Goal: Task Accomplishment & Management: Complete application form

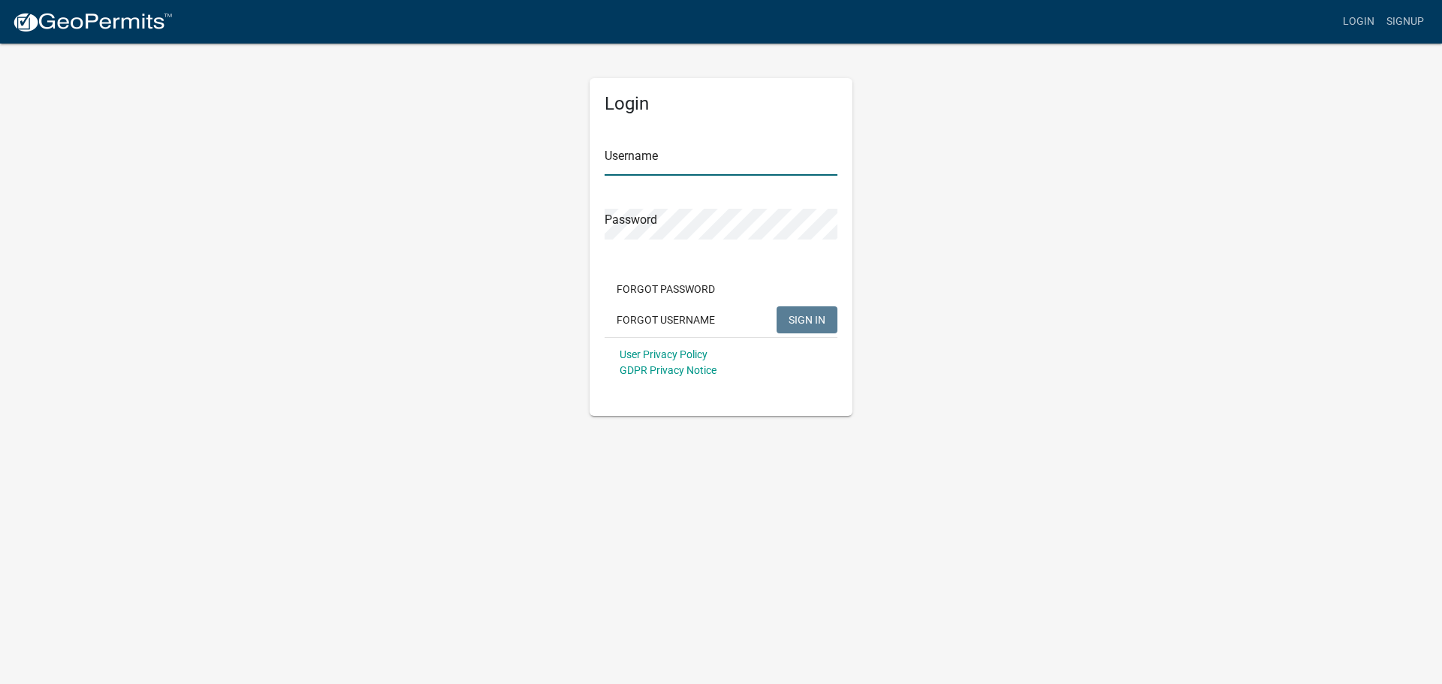
click at [631, 152] on input "Username" at bounding box center [720, 160] width 233 height 31
type input "owens12"
click at [791, 315] on span "SIGN IN" at bounding box center [806, 319] width 37 height 12
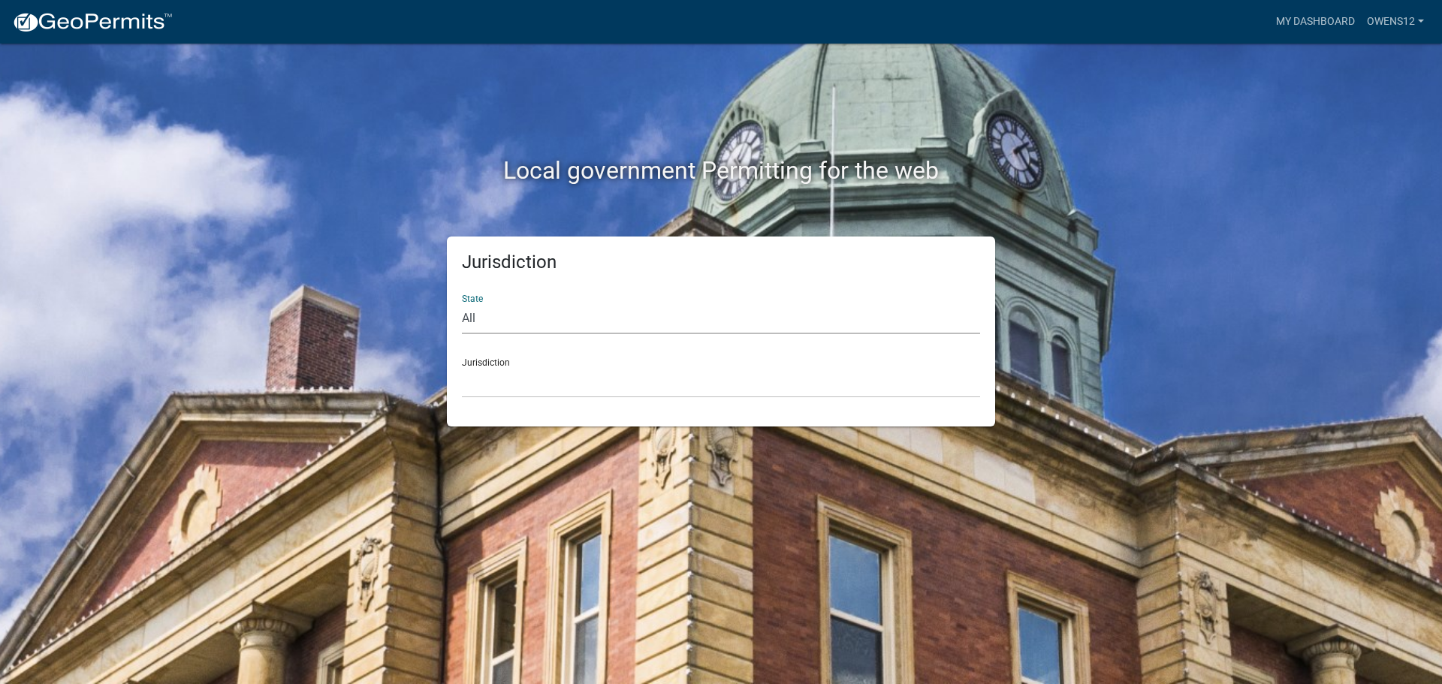
click at [545, 310] on select "All [US_STATE] [US_STATE] [US_STATE] [US_STATE] [US_STATE] [US_STATE] [US_STATE…" at bounding box center [721, 318] width 518 height 31
select select "[US_STATE]"
click at [462, 303] on select "All [US_STATE] [US_STATE] [US_STATE] [US_STATE] [US_STATE] [US_STATE] [US_STATE…" at bounding box center [721, 318] width 518 height 31
click at [532, 361] on div "Jurisdiction [GEOGRAPHIC_DATA], [US_STATE] [GEOGRAPHIC_DATA], [US_STATE] [GEOGR…" at bounding box center [721, 372] width 518 height 52
click at [510, 378] on select "[GEOGRAPHIC_DATA], [US_STATE] [GEOGRAPHIC_DATA], [US_STATE] [GEOGRAPHIC_DATA], …" at bounding box center [721, 382] width 518 height 31
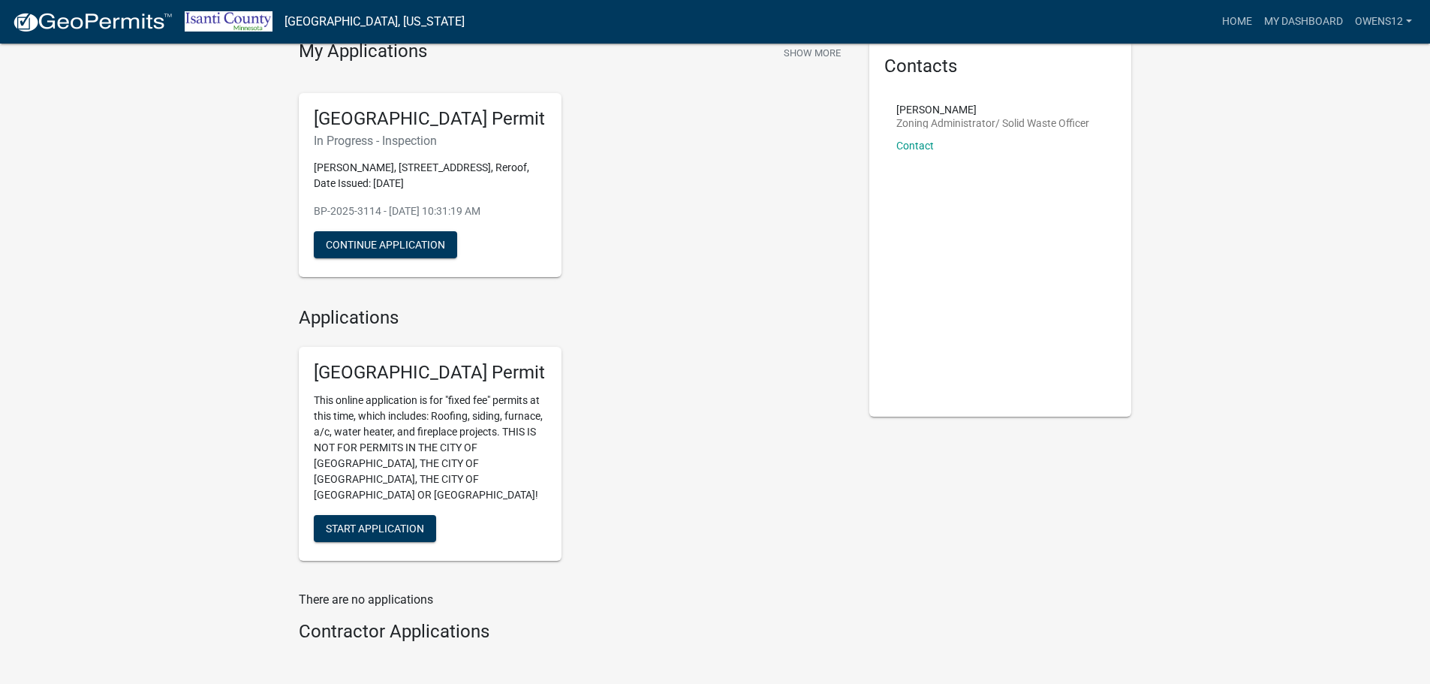
scroll to position [37, 0]
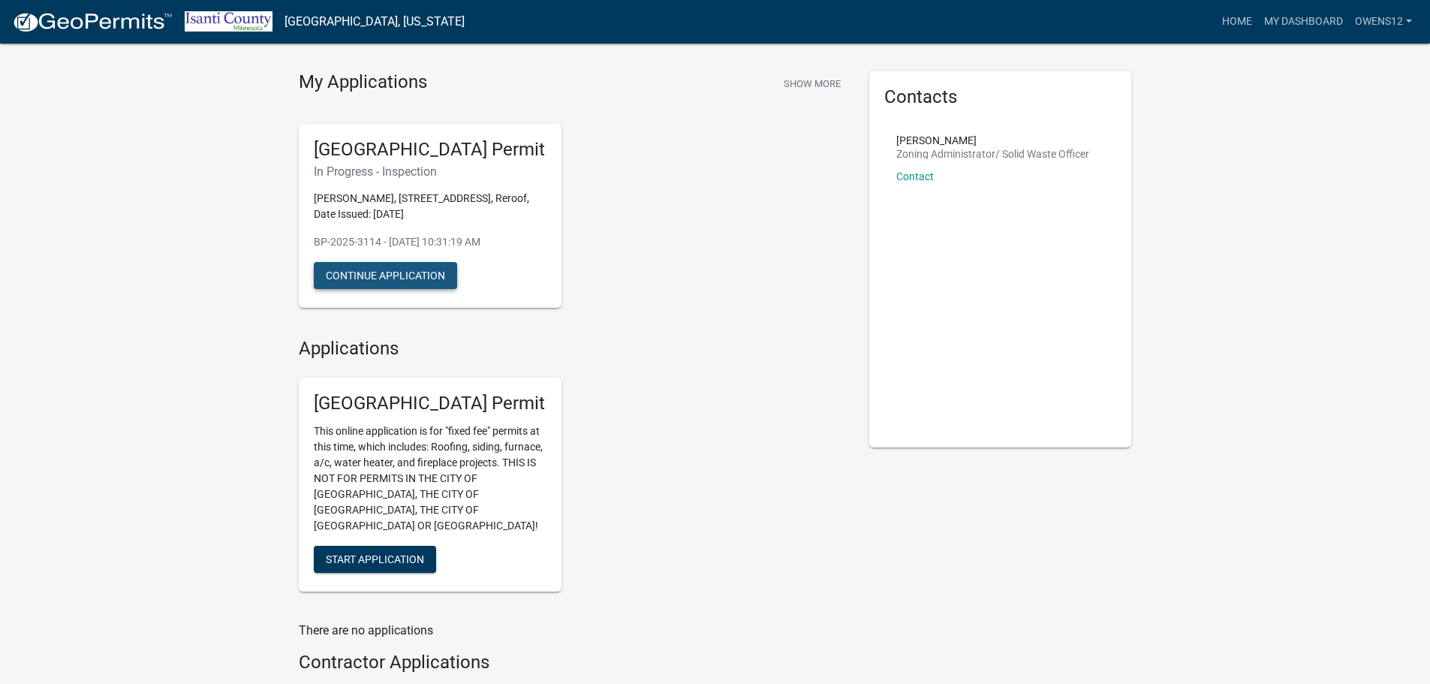
click at [399, 271] on button "Continue Application" at bounding box center [385, 275] width 143 height 27
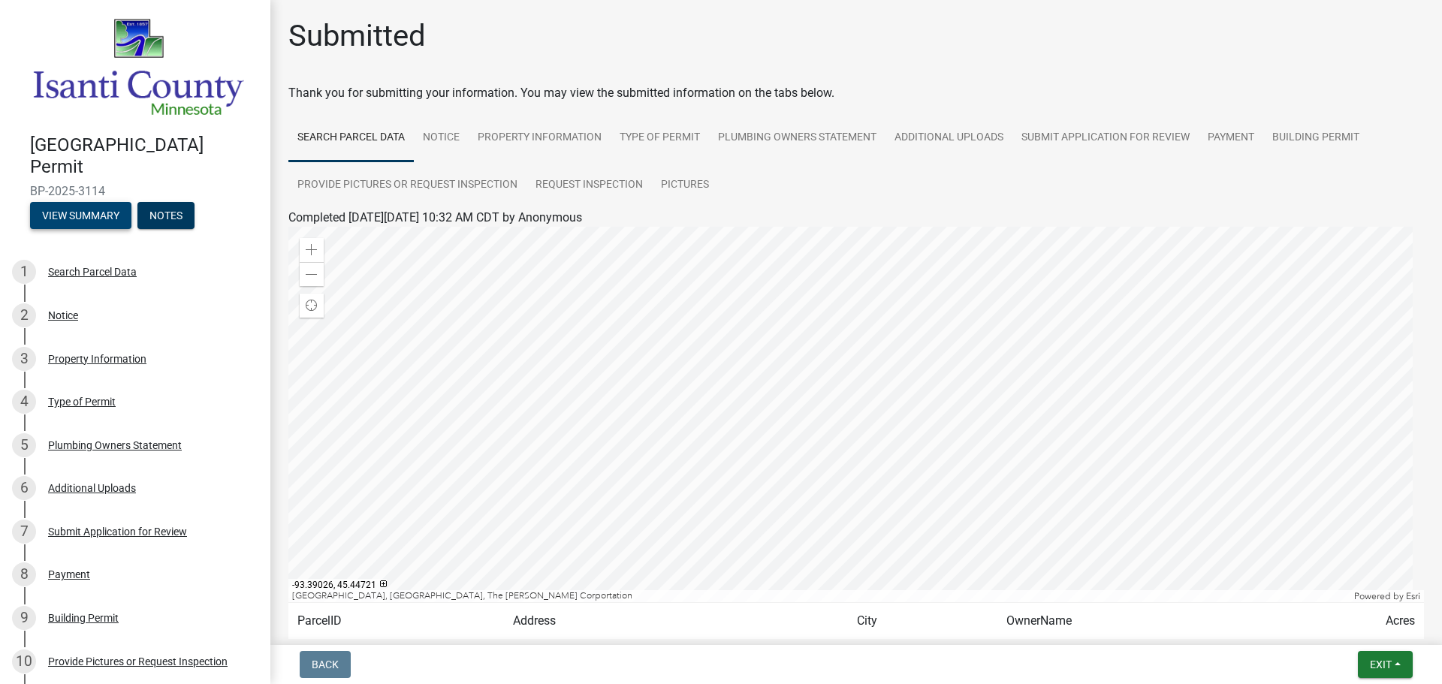
click at [72, 204] on button "View Summary" at bounding box center [80, 215] width 101 height 27
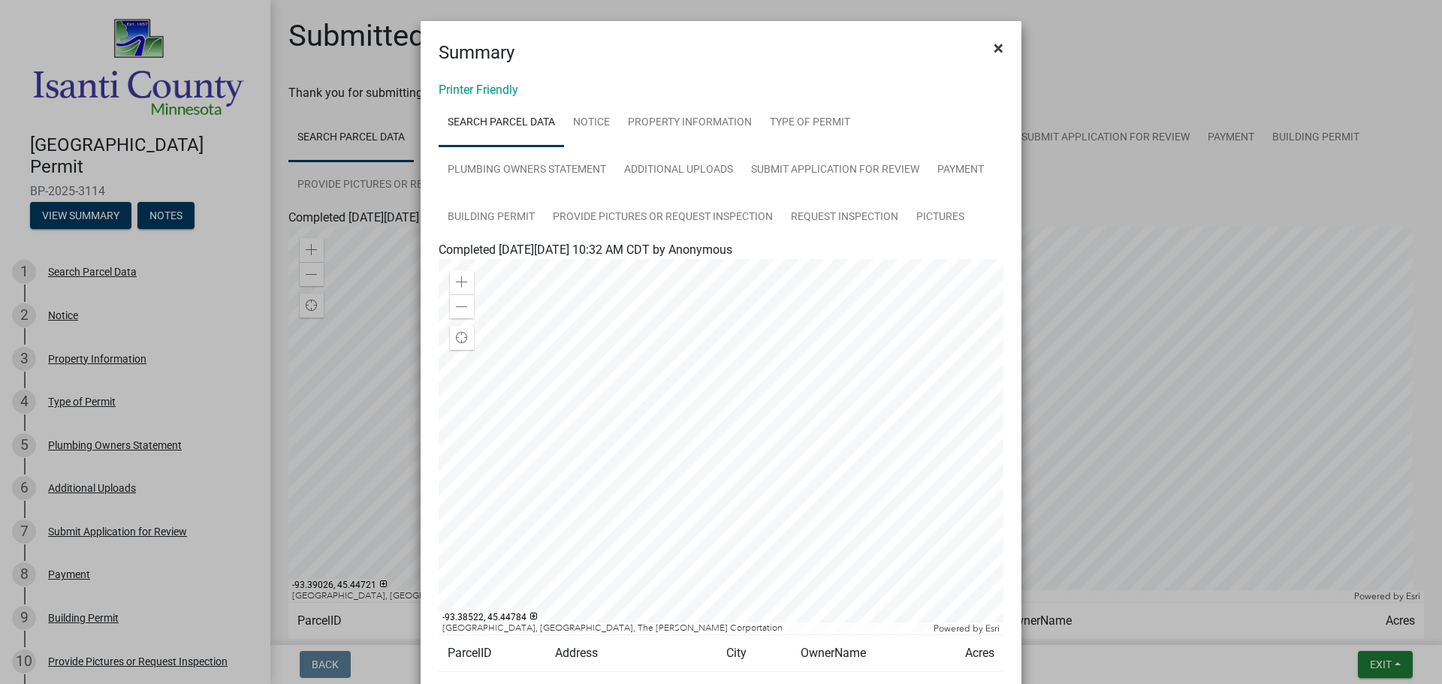
click at [993, 46] on span "×" at bounding box center [998, 48] width 10 height 21
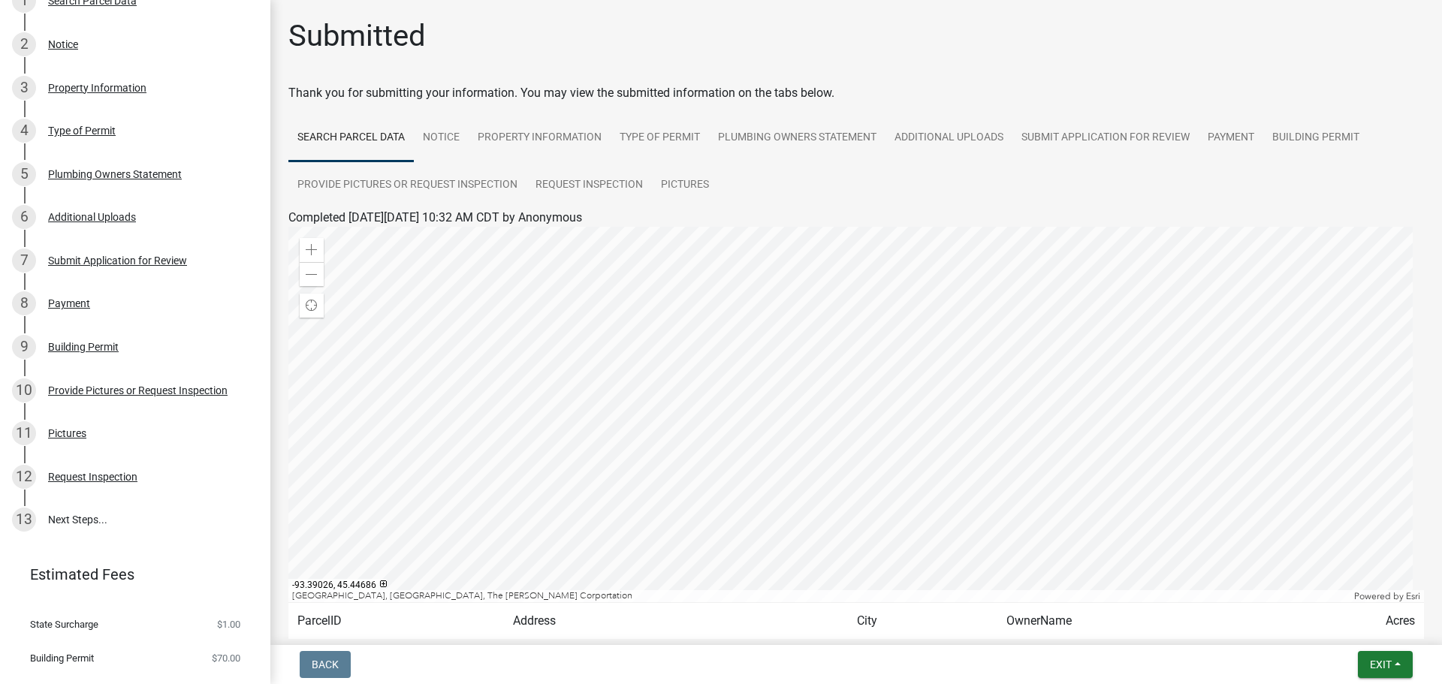
scroll to position [297, 0]
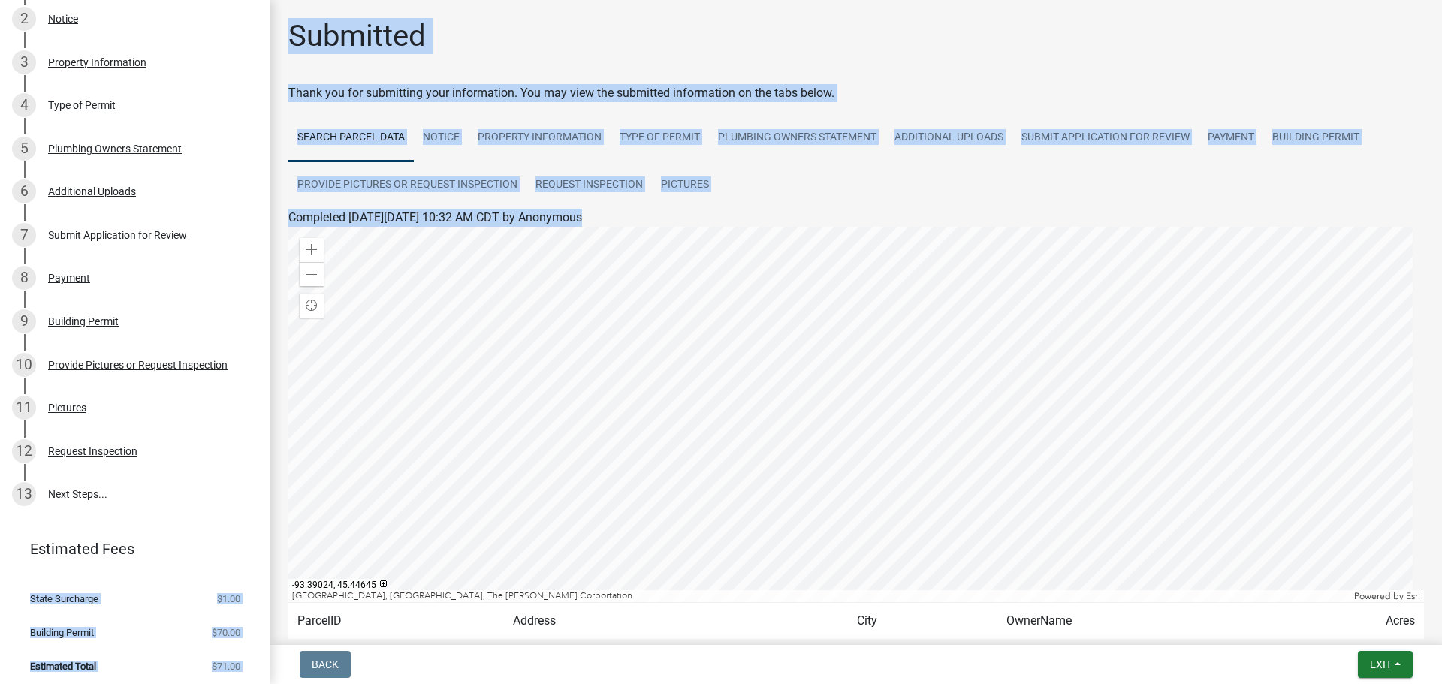
click at [294, 416] on div "[GEOGRAPHIC_DATA] Permit BP-2025-3114 View Summary Notes 1 Search Parcel Data 2…" at bounding box center [721, 342] width 1442 height 684
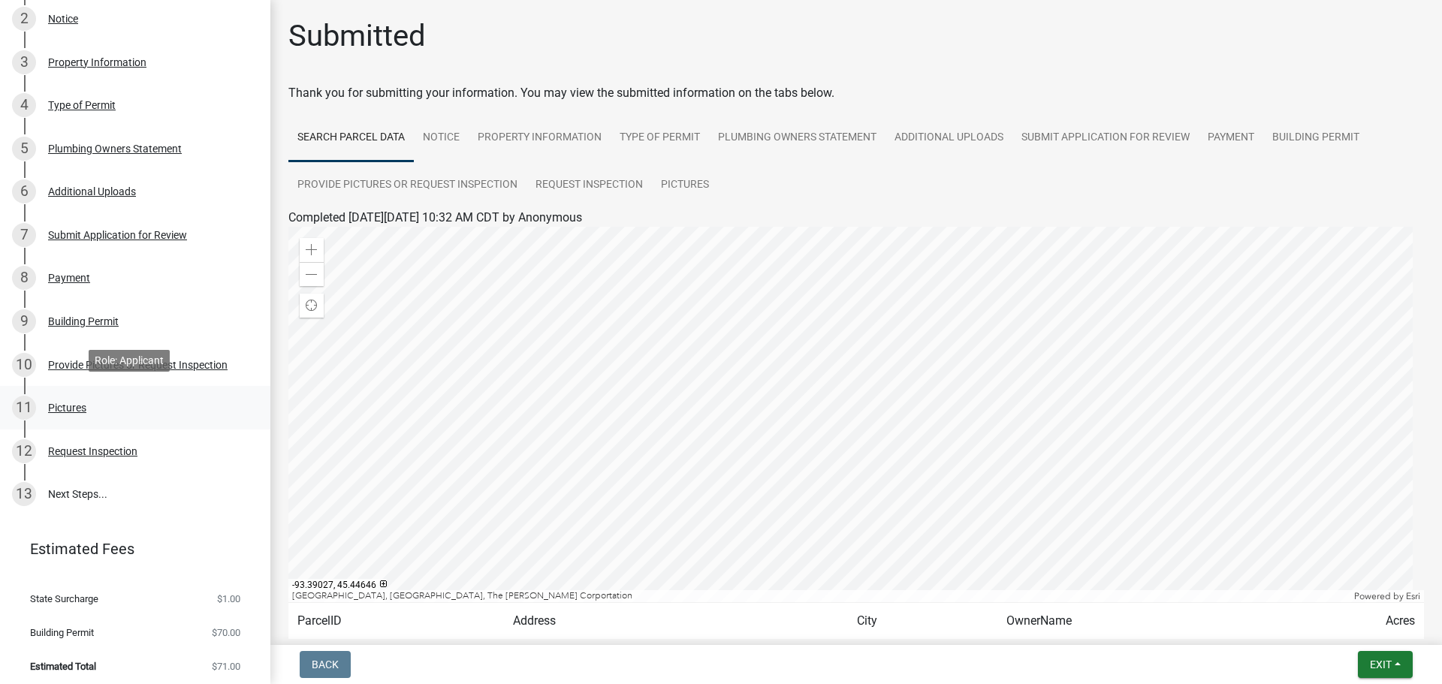
click at [202, 412] on div "11 Pictures" at bounding box center [129, 408] width 234 height 24
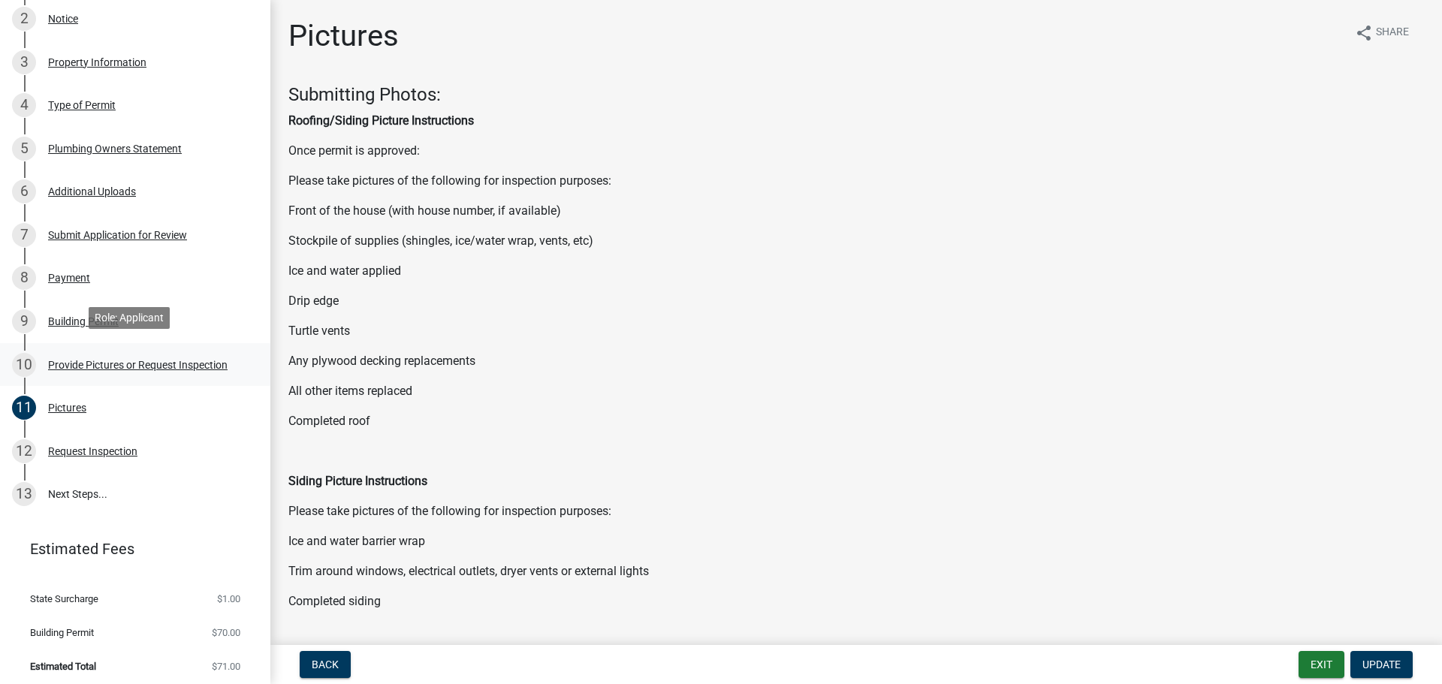
click at [107, 360] on div "Provide Pictures or Request Inspection" at bounding box center [137, 365] width 179 height 11
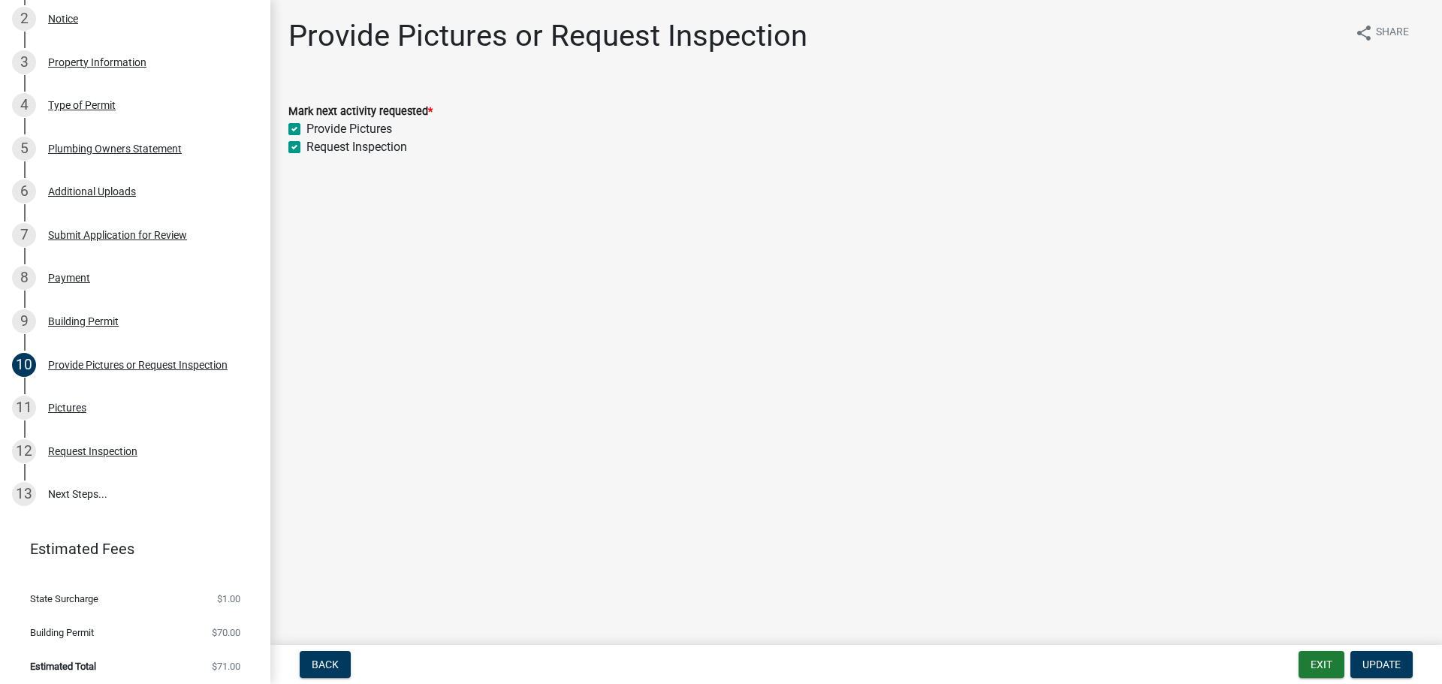
click at [593, 219] on main "Provide Pictures or Request Inspection share Share Mark next activity requested…" at bounding box center [855, 319] width 1171 height 639
click at [65, 402] on div "Pictures" at bounding box center [67, 407] width 38 height 11
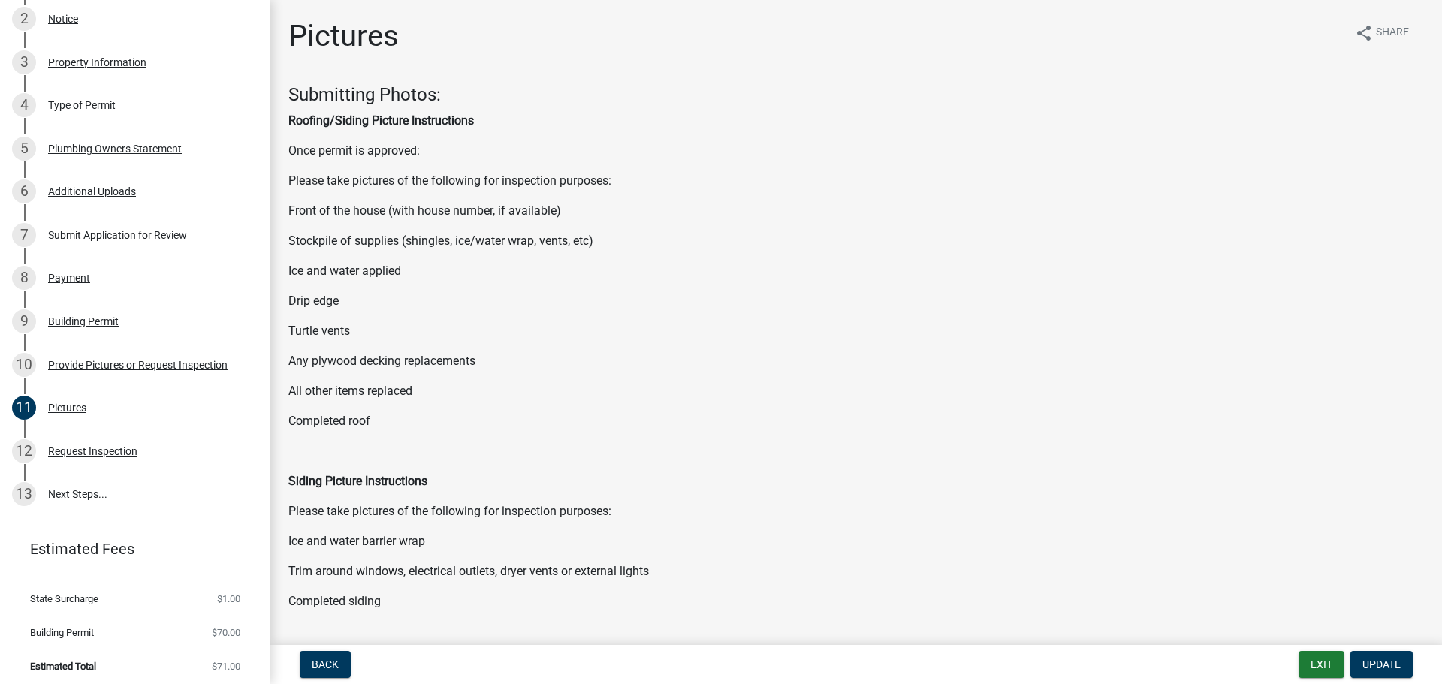
click at [363, 120] on strong "Roofing/Siding Picture Instructions" at bounding box center [380, 120] width 185 height 14
click at [384, 95] on h4 "Submitting Photos:" at bounding box center [855, 95] width 1135 height 22
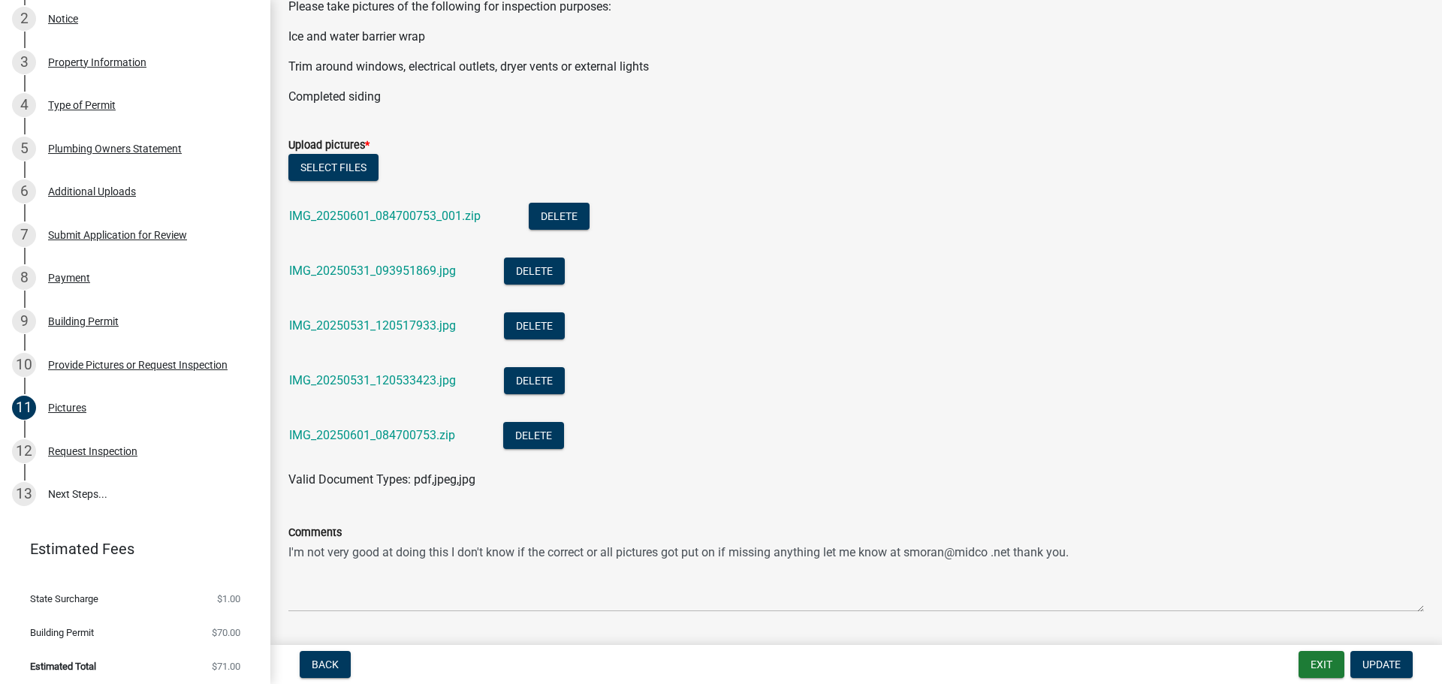
scroll to position [513, 0]
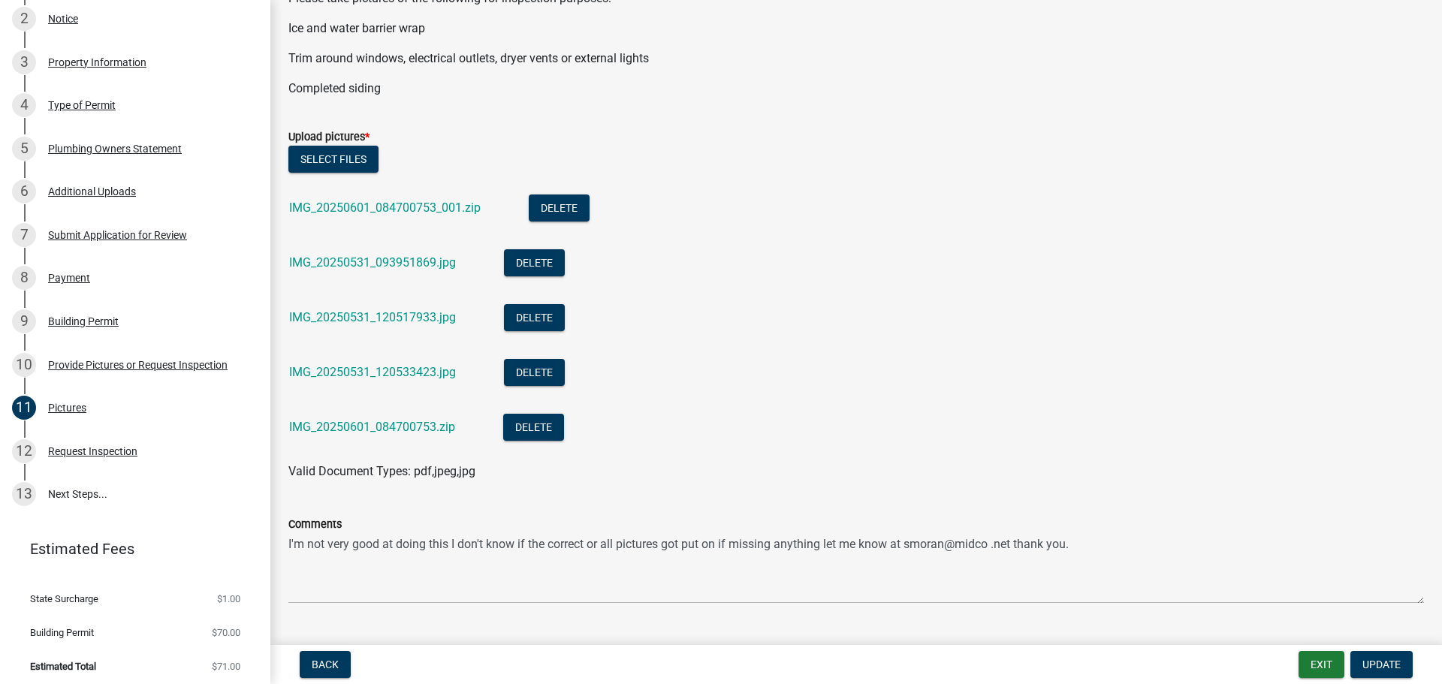
drag, startPoint x: 360, startPoint y: 203, endPoint x: 764, endPoint y: 267, distance: 408.9
click at [764, 267] on li "IMG_20250531_093951869.jpg Delete" at bounding box center [855, 264] width 1135 height 55
click at [557, 206] on button "Delete" at bounding box center [559, 207] width 61 height 27
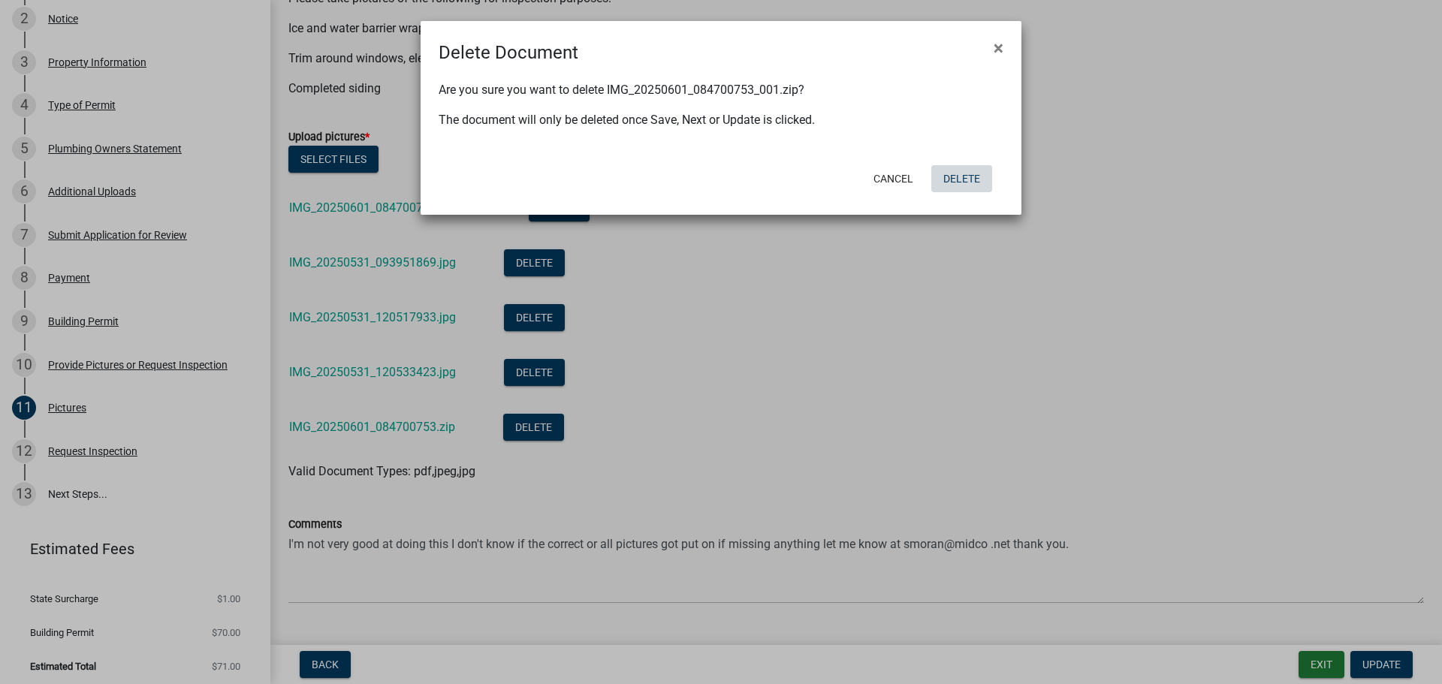
click at [969, 173] on button "Delete" at bounding box center [961, 178] width 61 height 27
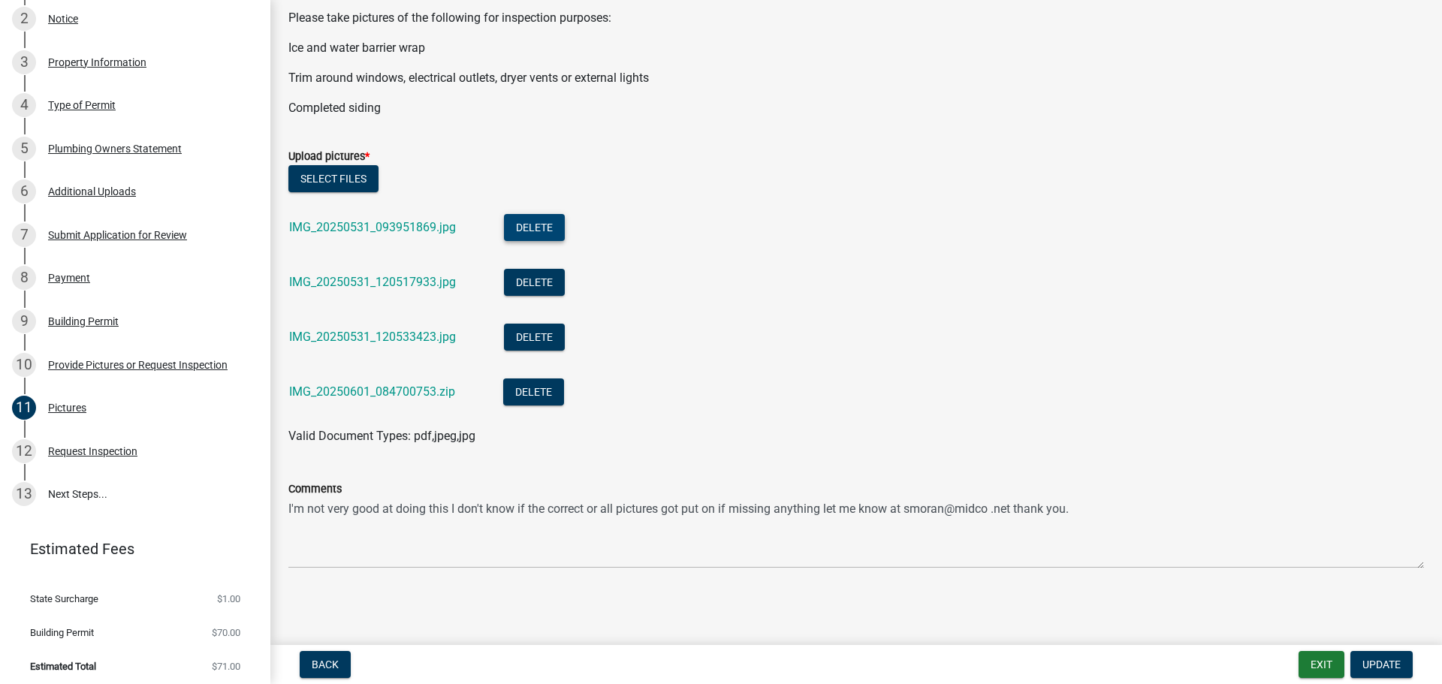
click at [541, 226] on button "Delete" at bounding box center [534, 227] width 61 height 27
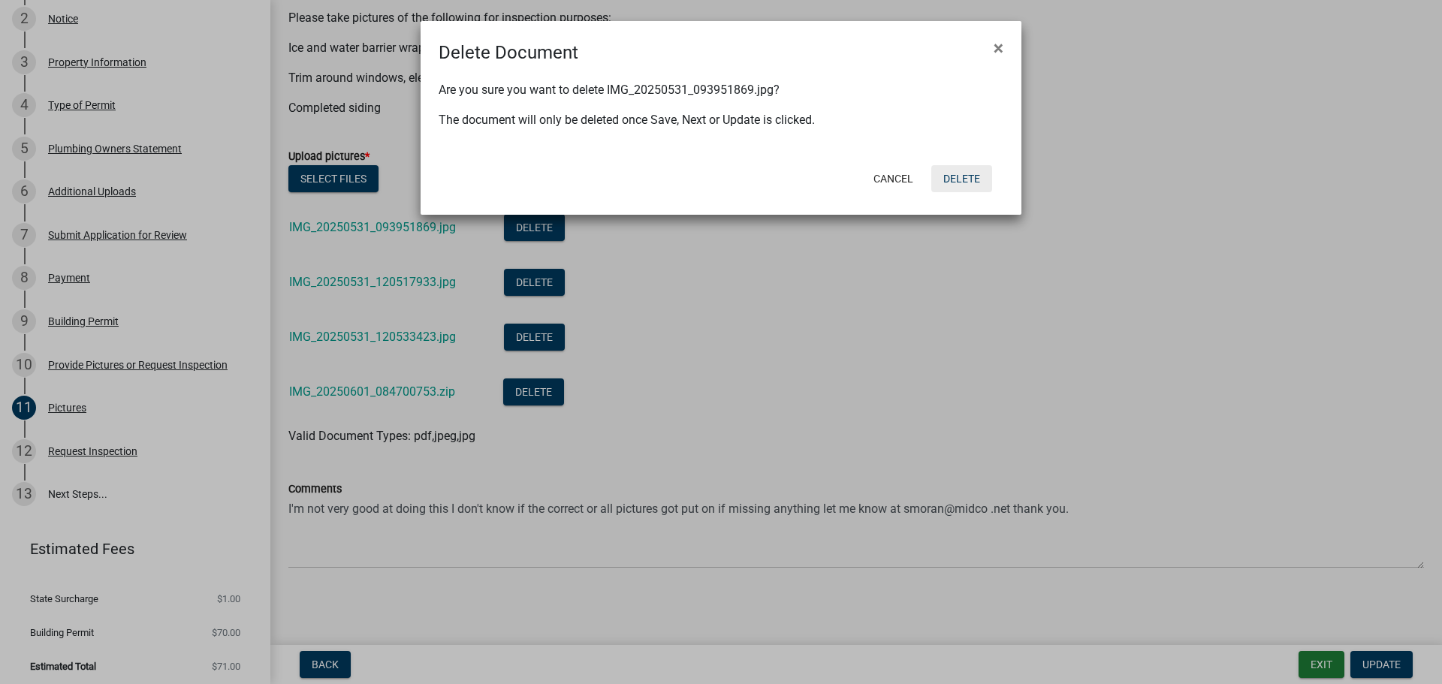
click at [978, 181] on button "Delete" at bounding box center [961, 178] width 61 height 27
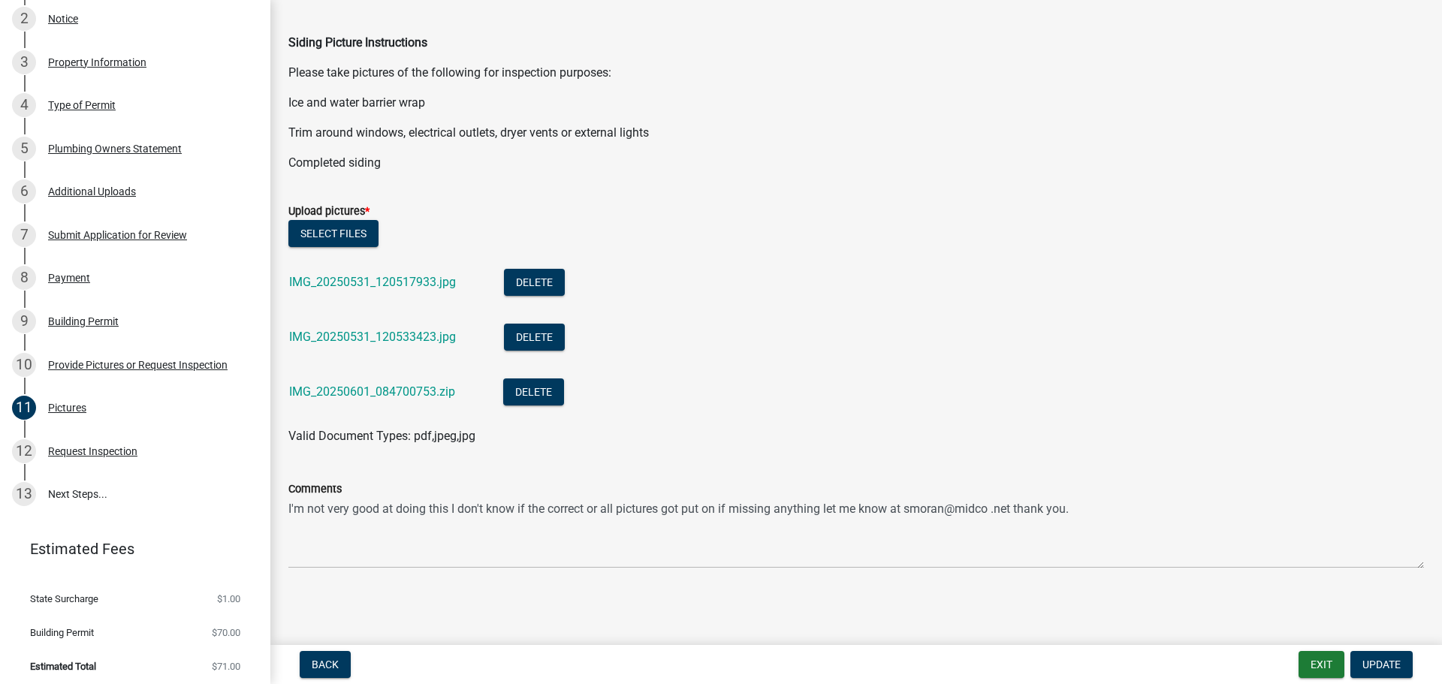
scroll to position [438, 0]
click at [535, 279] on button "Delete" at bounding box center [534, 282] width 61 height 27
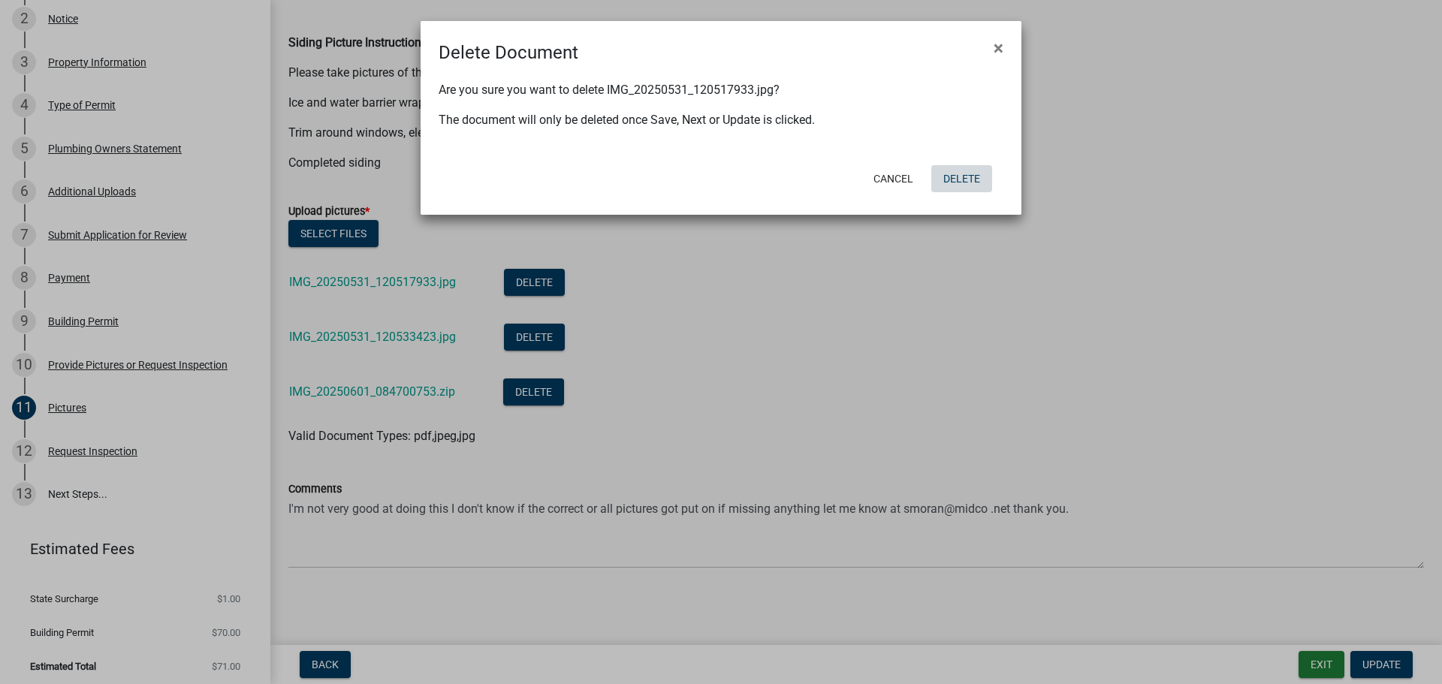
click at [976, 178] on button "Delete" at bounding box center [961, 178] width 61 height 27
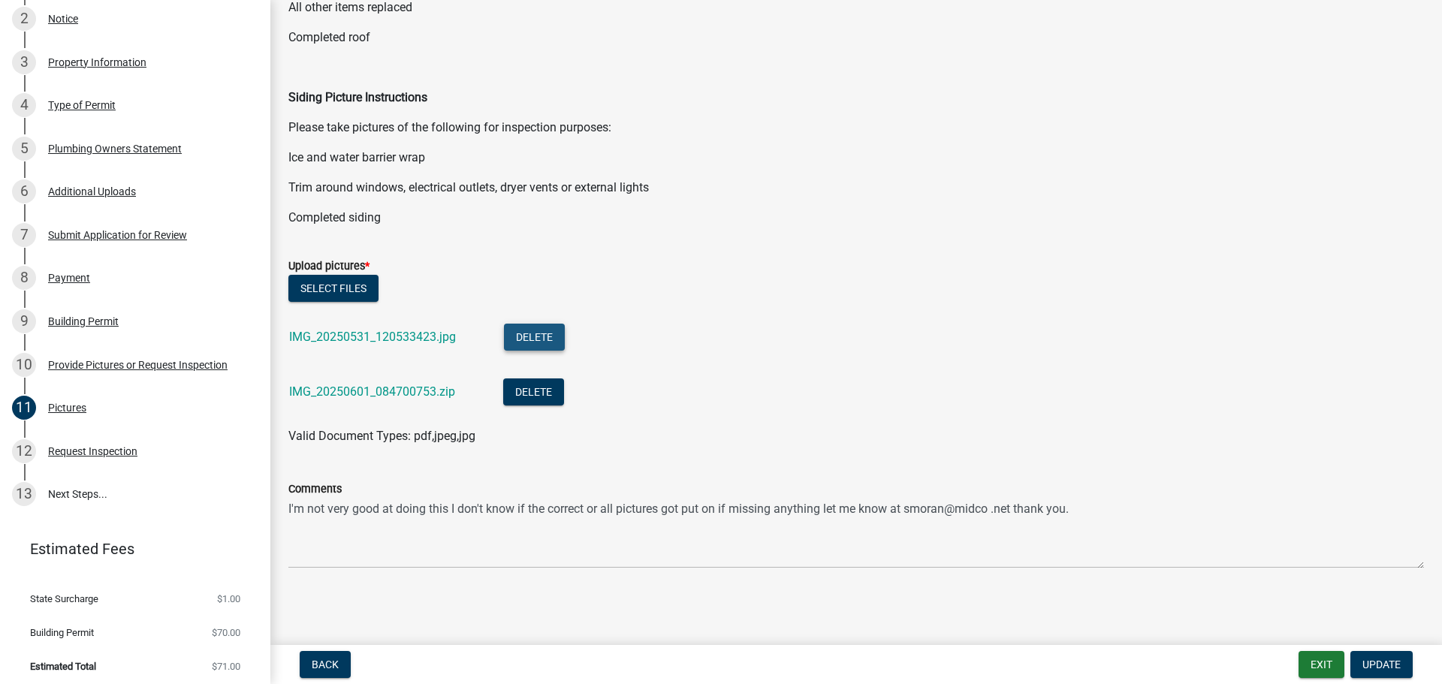
click at [532, 333] on button "Delete" at bounding box center [534, 337] width 61 height 27
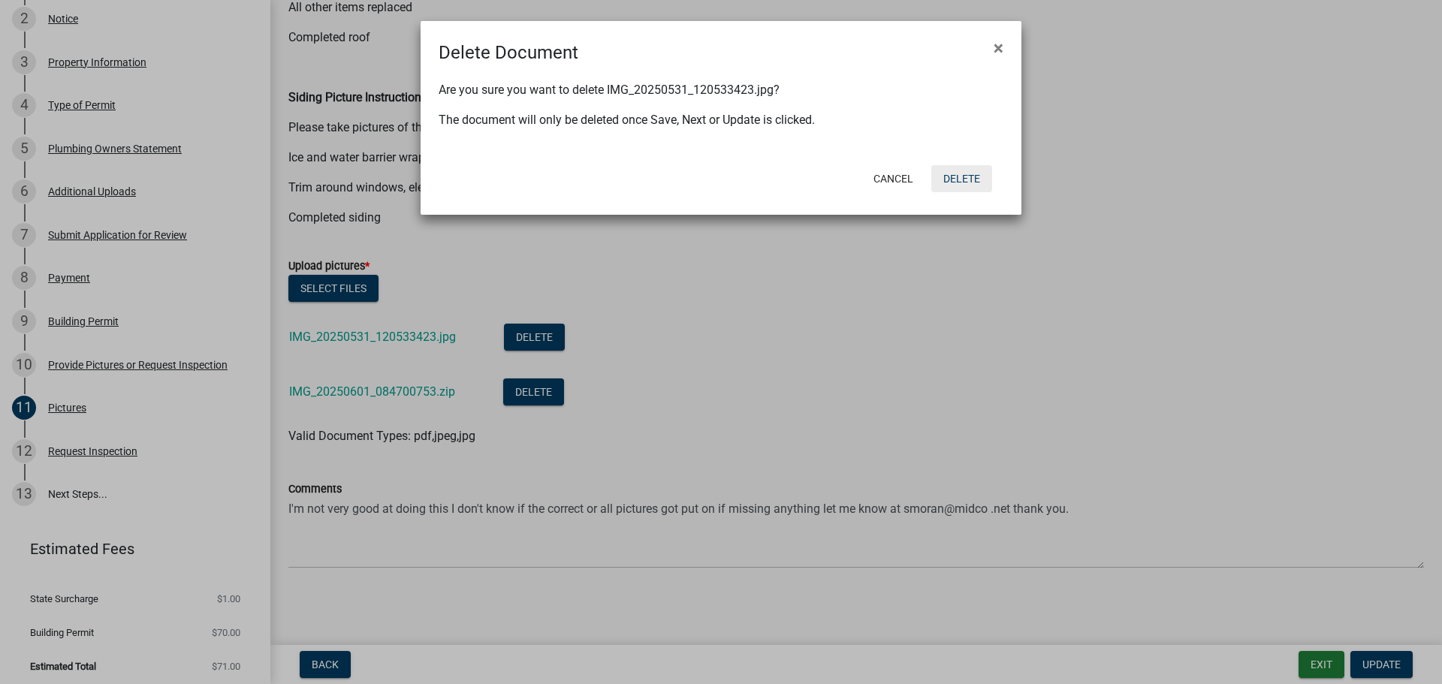
click at [957, 178] on button "Delete" at bounding box center [961, 178] width 61 height 27
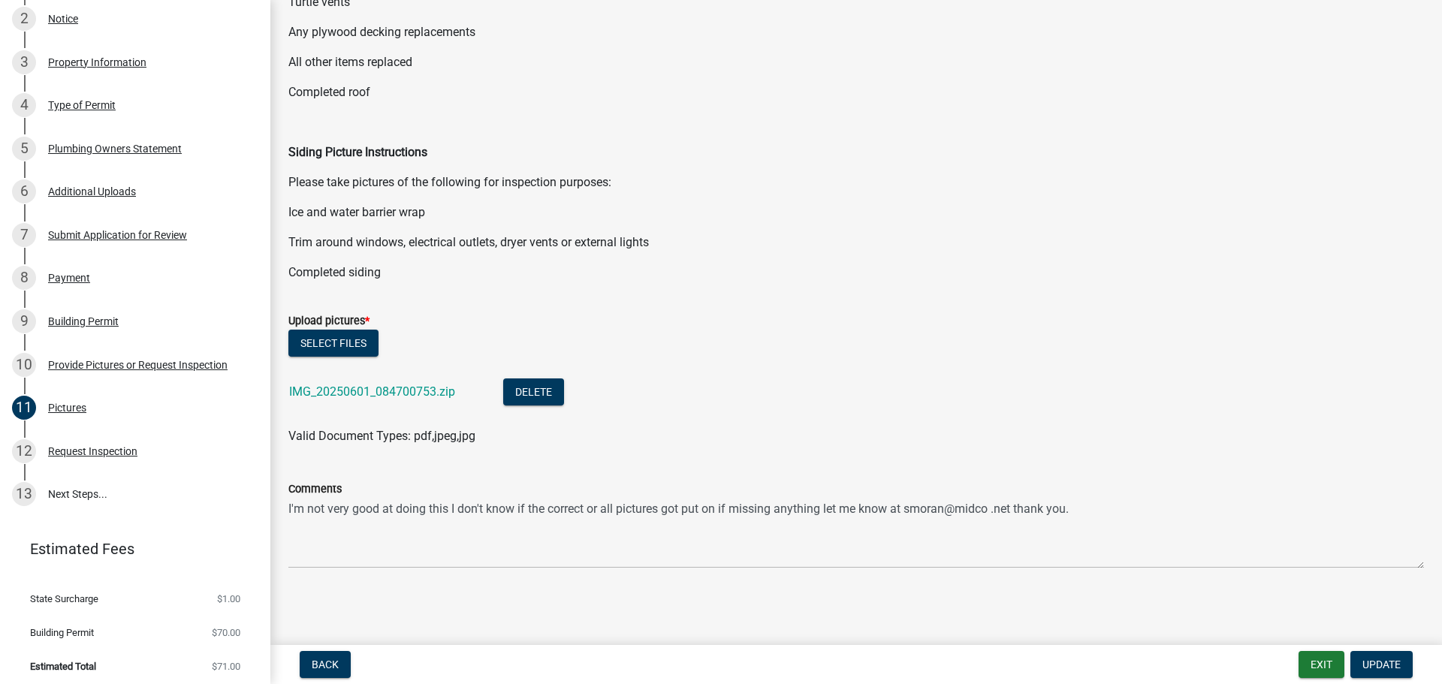
scroll to position [329, 0]
click at [536, 387] on button "Delete" at bounding box center [533, 391] width 61 height 27
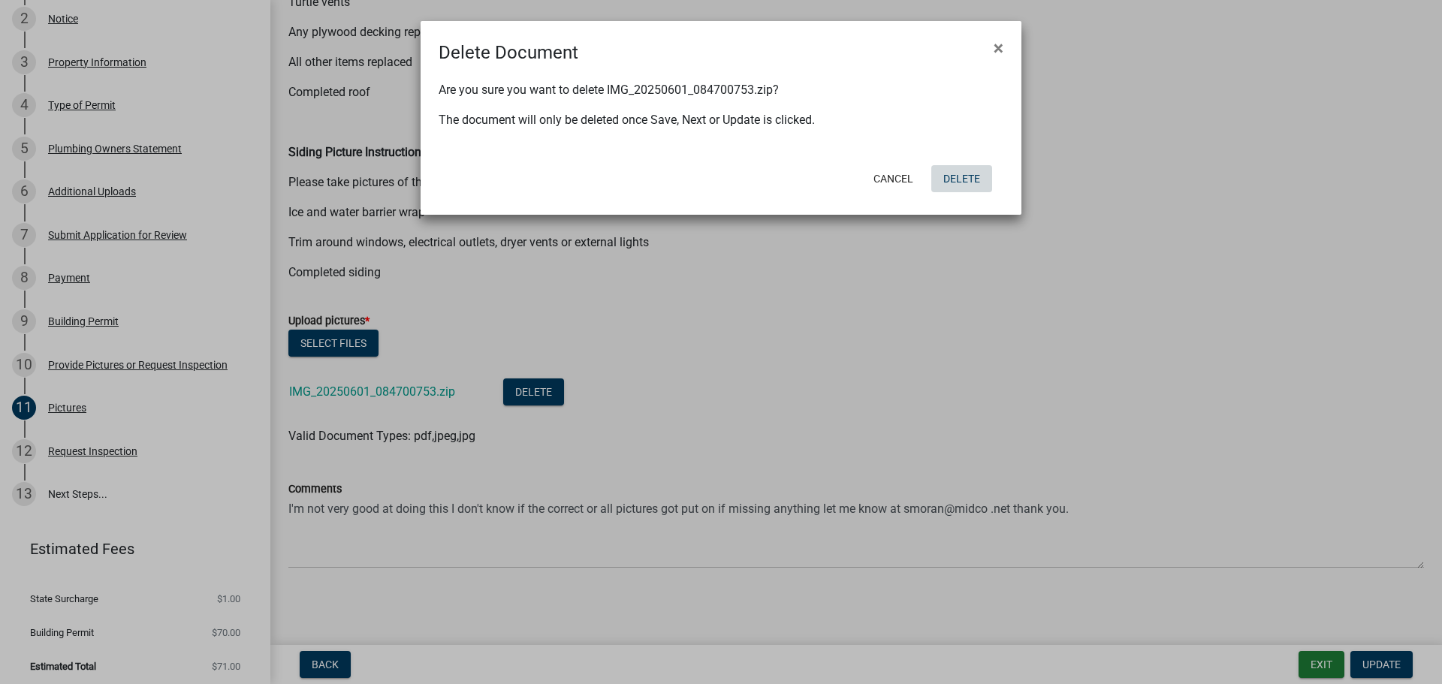
click at [971, 171] on button "Delete" at bounding box center [961, 178] width 61 height 27
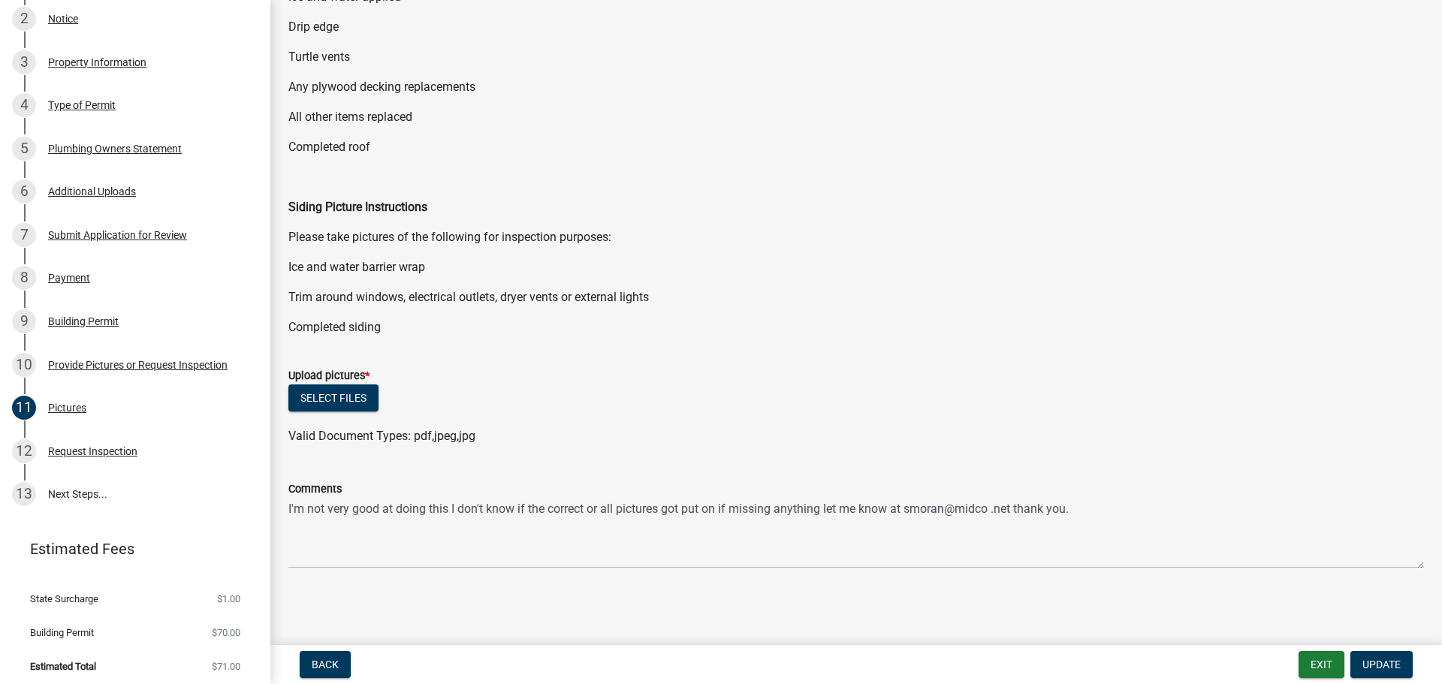
click at [376, 432] on span "Valid Document Types: pdf,jpeg,jpg" at bounding box center [381, 436] width 187 height 14
click at [347, 204] on strong "Siding Picture Instructions" at bounding box center [357, 207] width 139 height 14
click at [355, 239] on p "Please take pictures of the following for inspection purposes:" at bounding box center [855, 237] width 1135 height 18
click at [363, 282] on div "Submitting Photos: Roofing/Siding Picture Instructions Once permit is approved:…" at bounding box center [855, 73] width 1135 height 526
click at [375, 312] on div "Submitting Photos: Roofing/Siding Picture Instructions Once permit is approved:…" at bounding box center [855, 73] width 1135 height 526
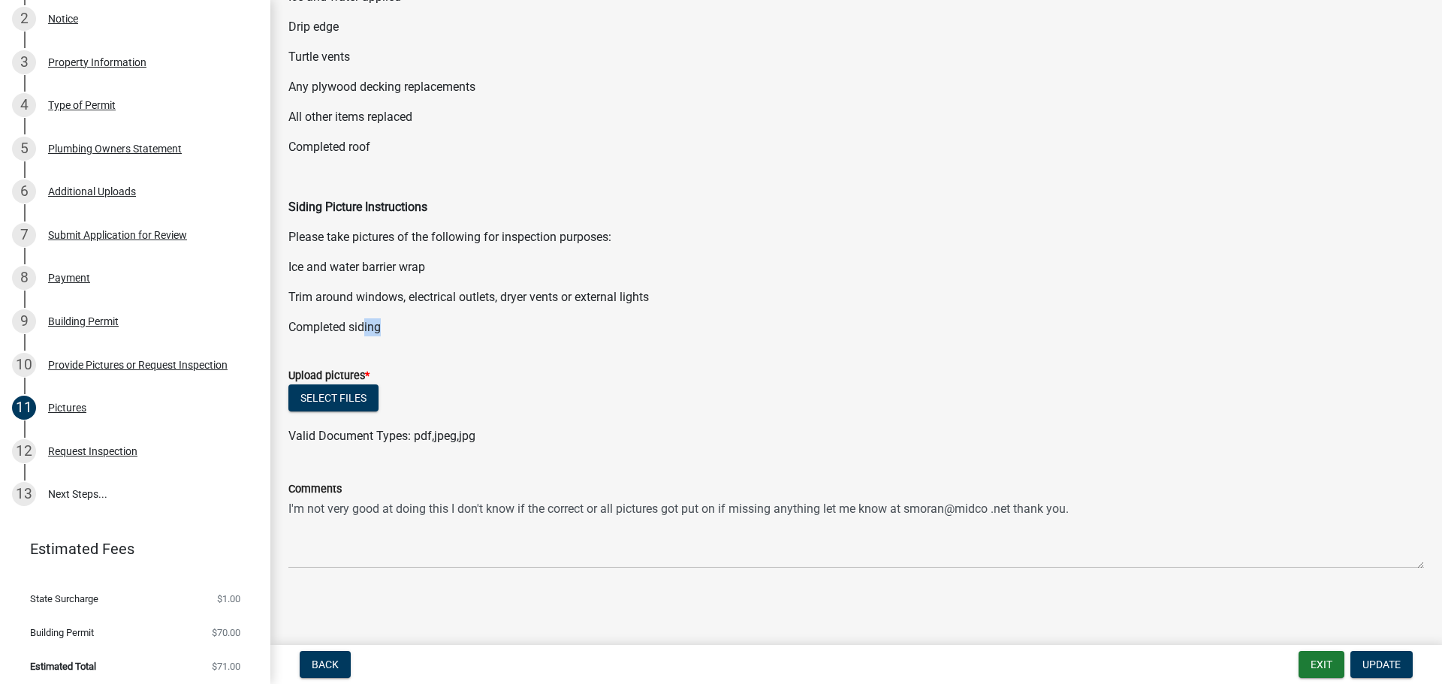
drag, startPoint x: 365, startPoint y: 333, endPoint x: 917, endPoint y: 289, distance: 553.6
click at [408, 333] on p "Completed siding" at bounding box center [855, 327] width 1135 height 18
click at [1379, 663] on span "Update" at bounding box center [1381, 664] width 38 height 12
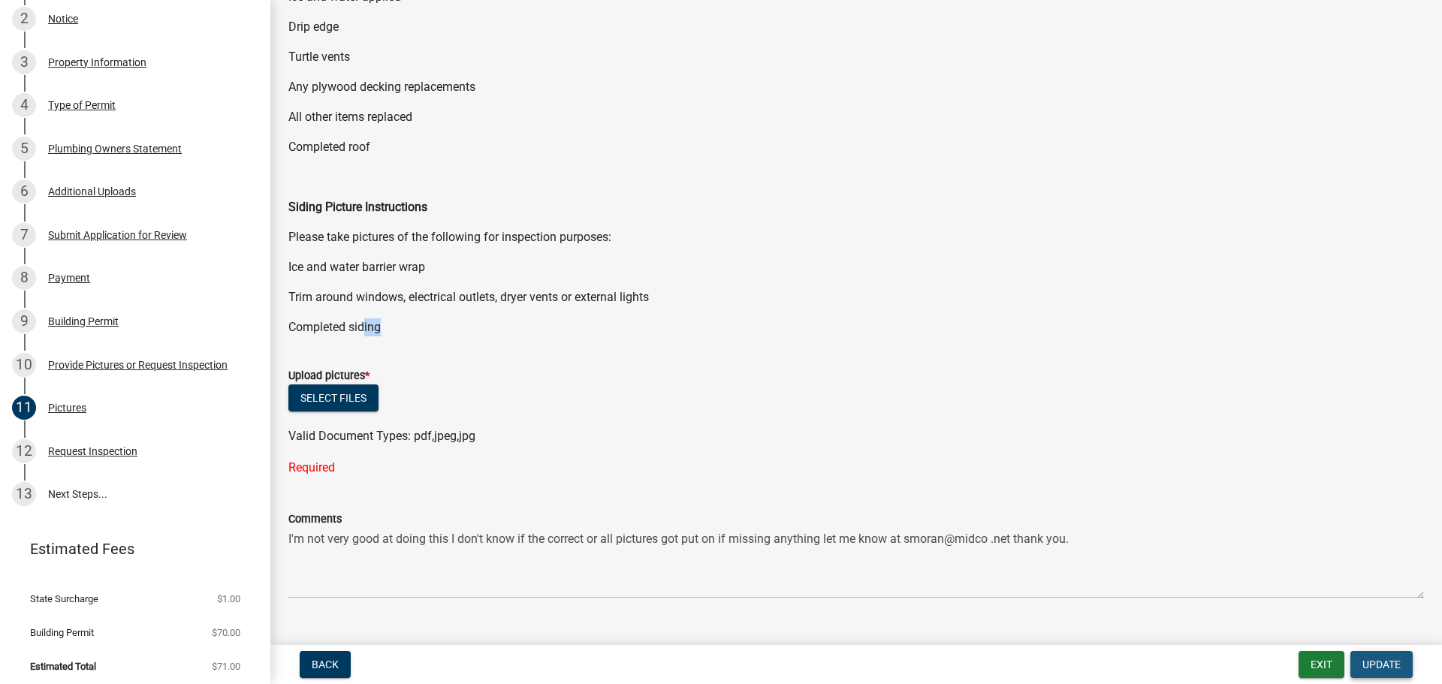
click at [1379, 661] on span "Update" at bounding box center [1381, 664] width 38 height 12
click at [63, 402] on div "Pictures" at bounding box center [67, 407] width 38 height 11
click at [128, 360] on div "Provide Pictures or Request Inspection" at bounding box center [137, 365] width 179 height 11
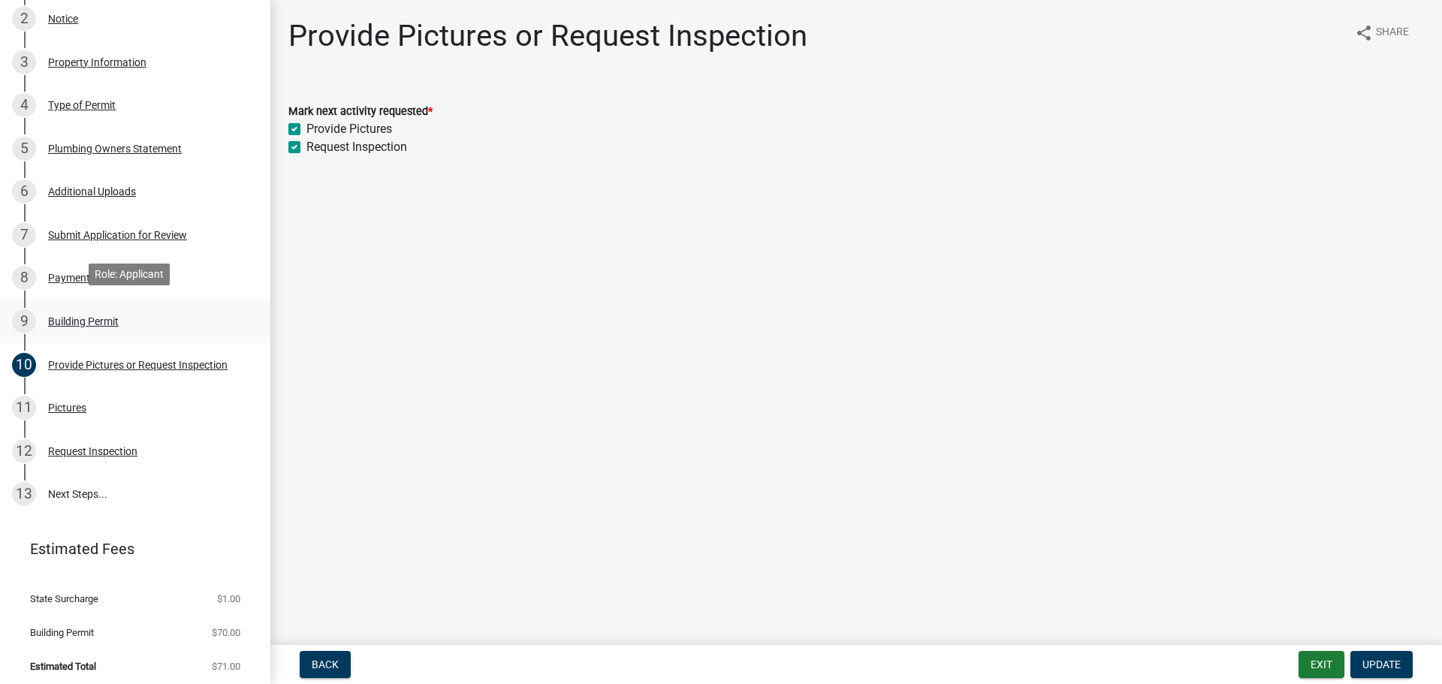
click at [88, 316] on div "Building Permit" at bounding box center [83, 321] width 71 height 11
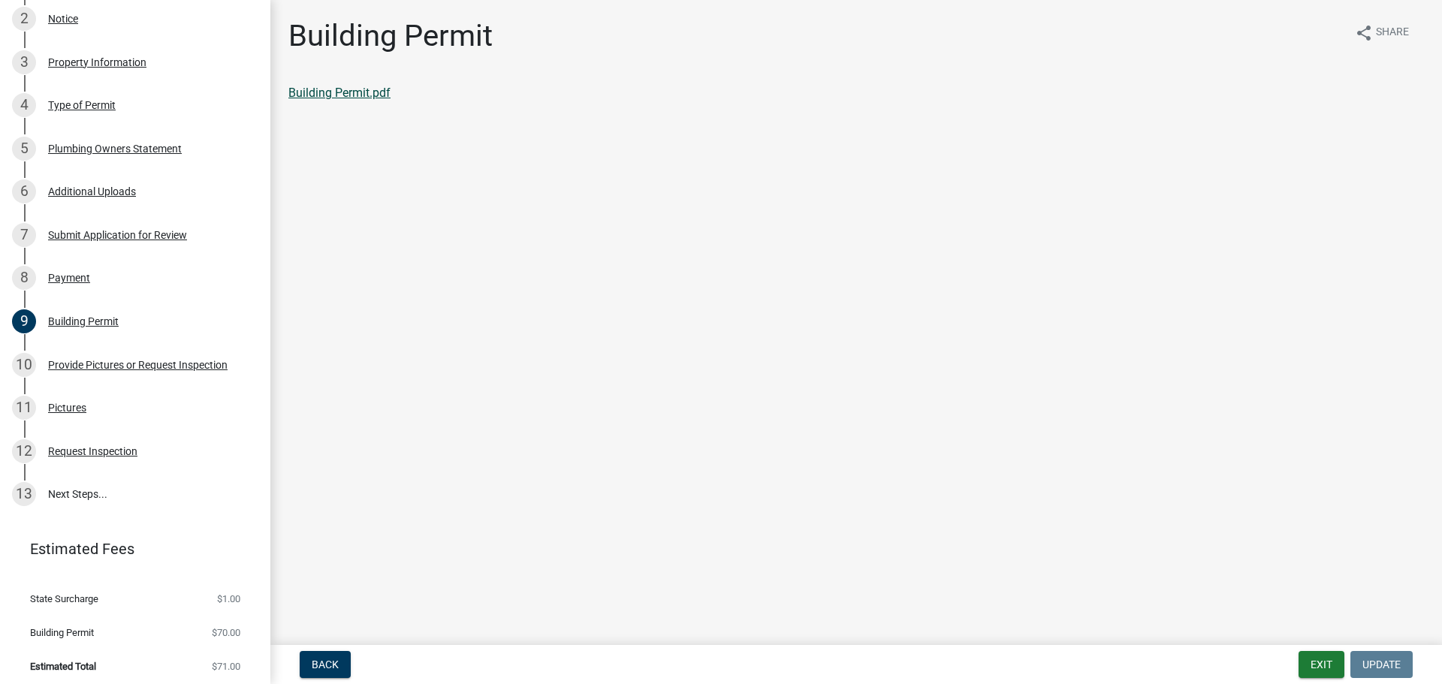
click at [351, 91] on link "Building Permit.pdf" at bounding box center [339, 93] width 102 height 14
click at [331, 90] on link "Building Permit.pdf" at bounding box center [339, 93] width 102 height 14
click at [105, 360] on div "Provide Pictures or Request Inspection" at bounding box center [137, 365] width 179 height 11
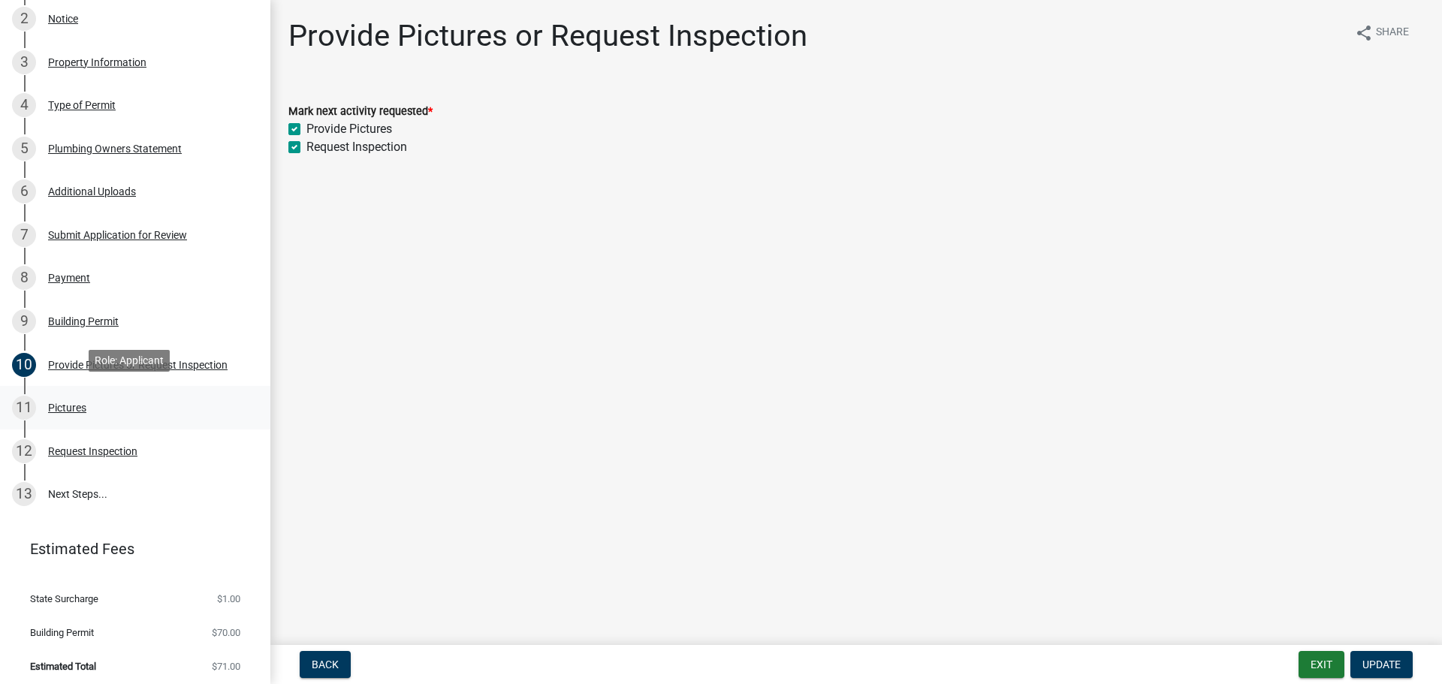
click at [57, 402] on div "Pictures" at bounding box center [67, 407] width 38 height 11
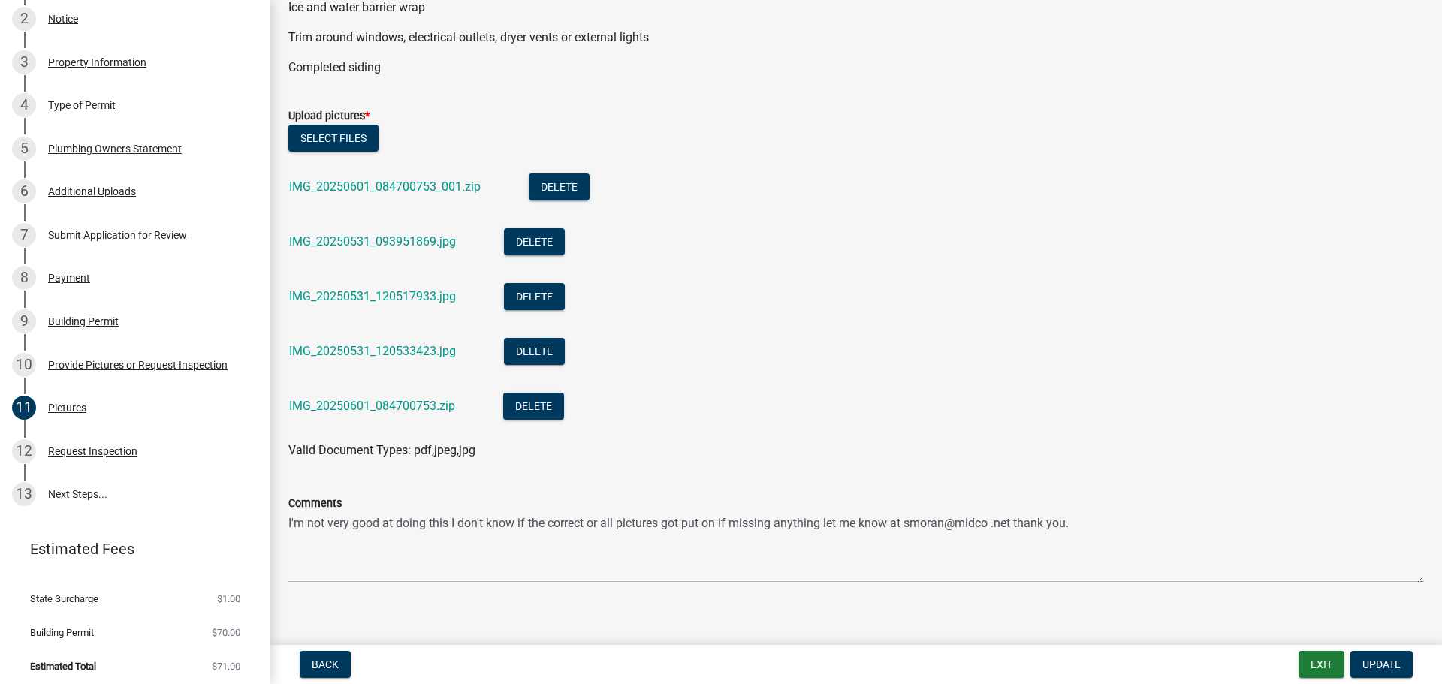
scroll to position [548, 0]
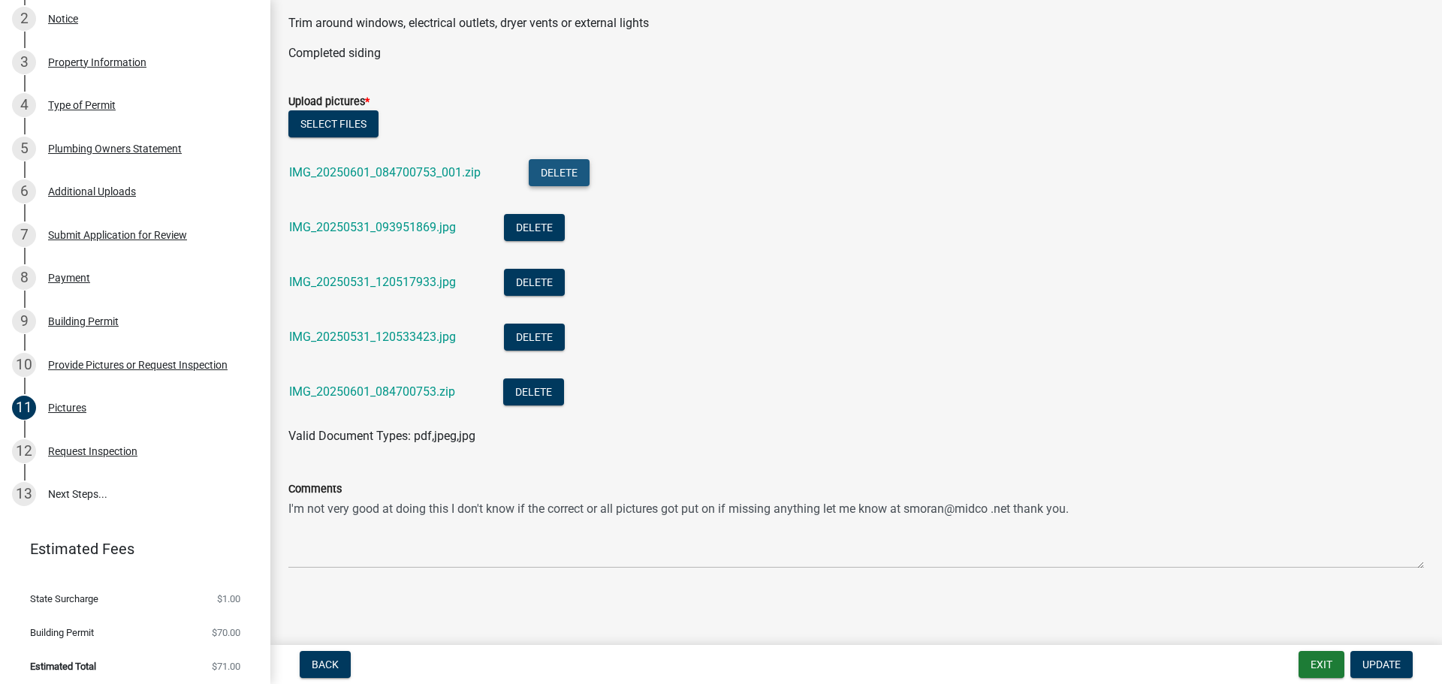
click at [562, 167] on button "Delete" at bounding box center [559, 172] width 61 height 27
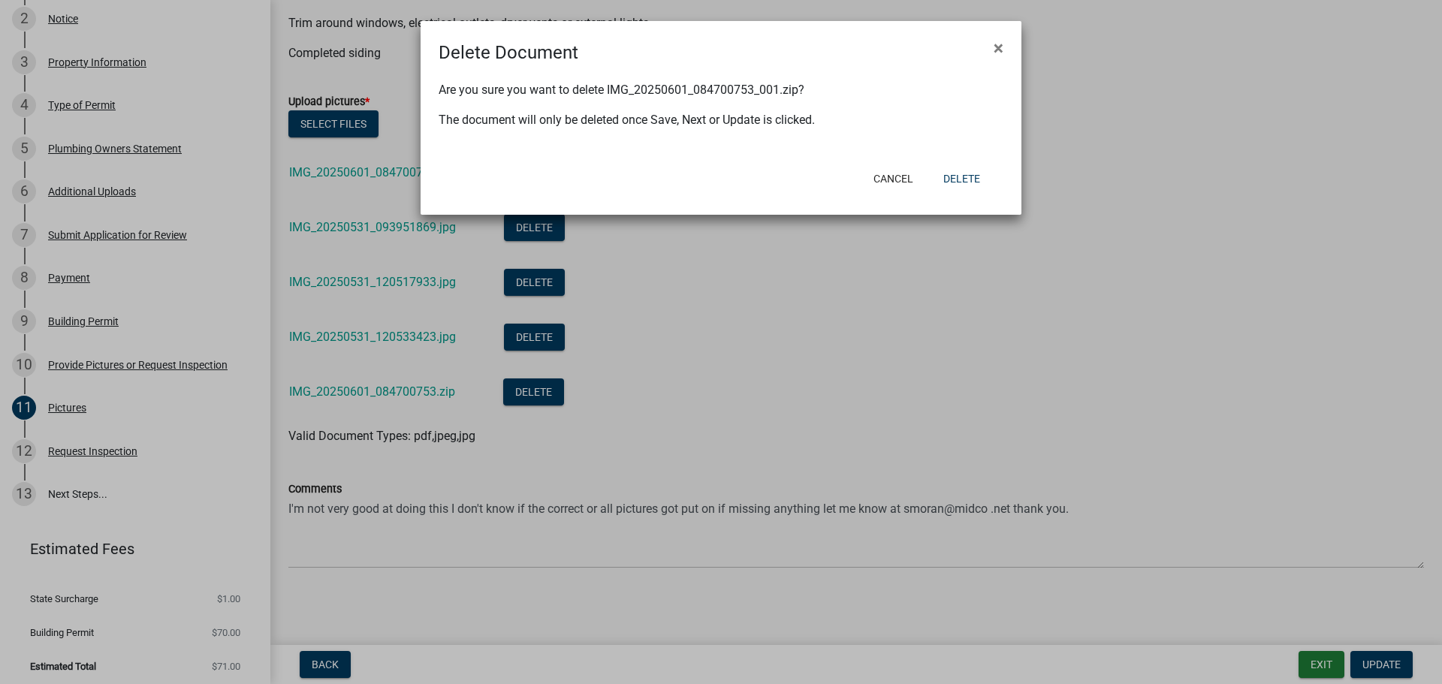
click at [597, 93] on p "Are you sure you want to delete IMG_20250601_084700753_001.zip?" at bounding box center [720, 90] width 565 height 18
drag, startPoint x: 605, startPoint y: 122, endPoint x: 671, endPoint y: 133, distance: 66.3
click at [607, 122] on p "The document will only be deleted once Save, Next or Update is clicked." at bounding box center [720, 120] width 565 height 18
click at [960, 173] on button "Delete" at bounding box center [961, 178] width 61 height 27
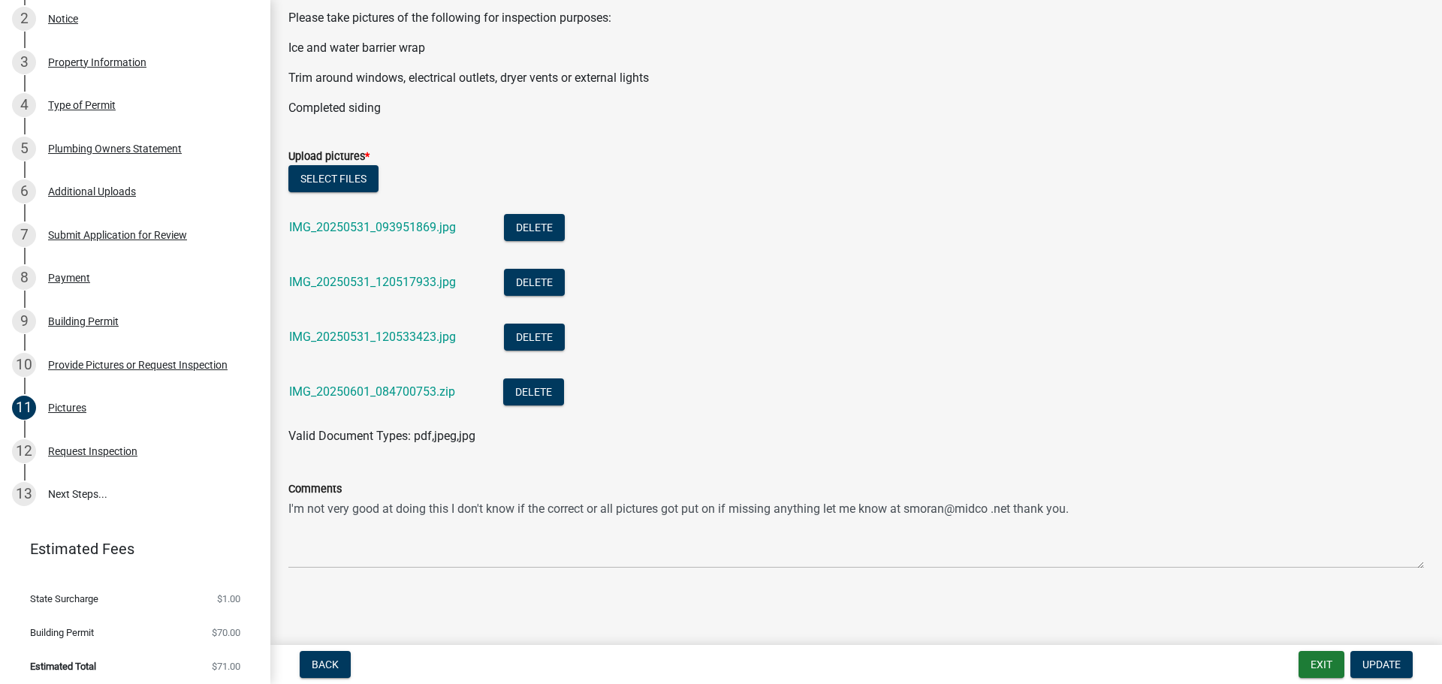
scroll to position [493, 0]
click at [544, 225] on button "Delete" at bounding box center [534, 227] width 61 height 27
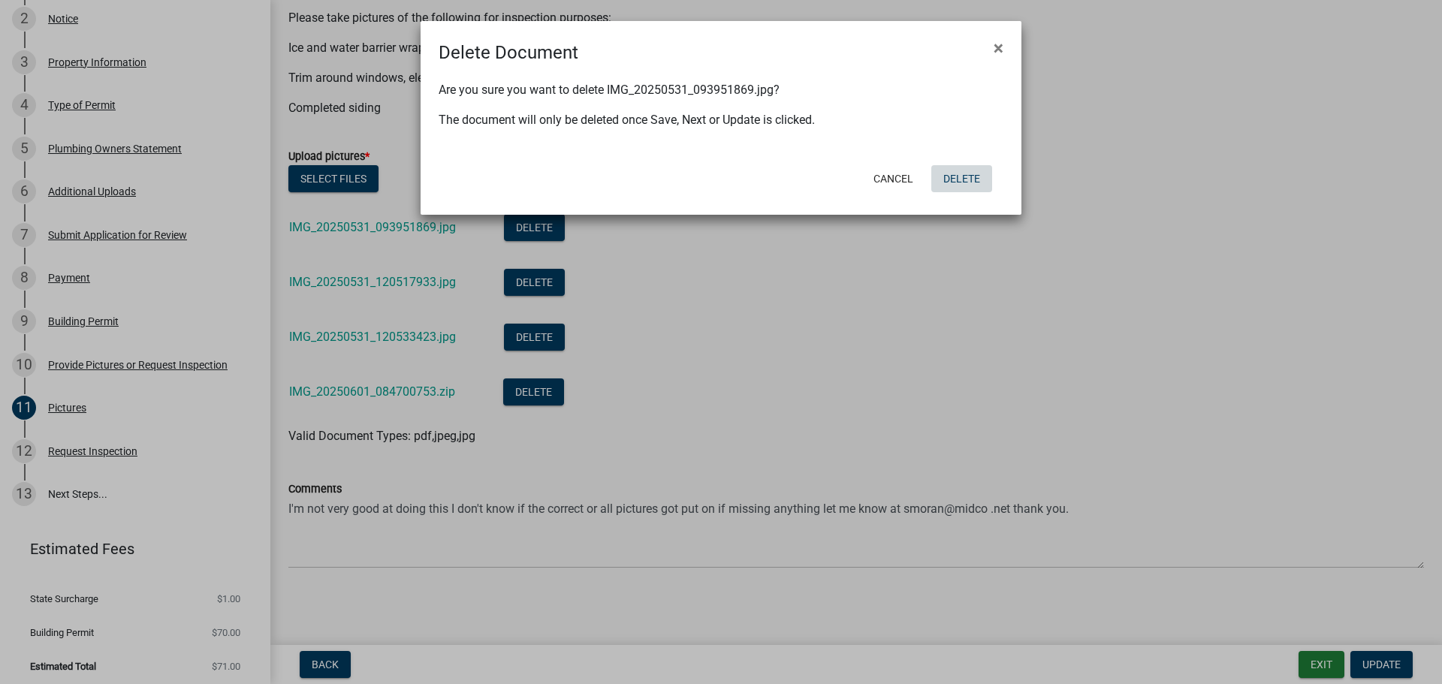
click at [969, 177] on button "Delete" at bounding box center [961, 178] width 61 height 27
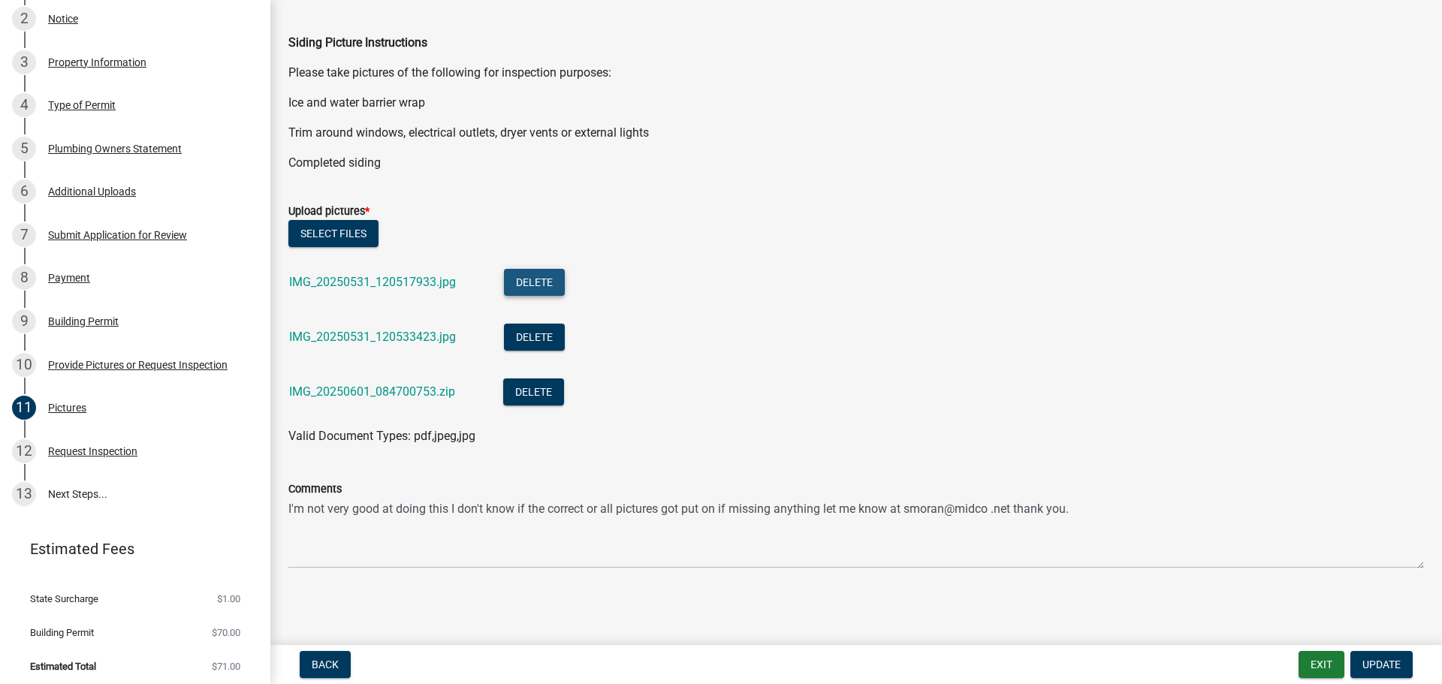
click at [530, 284] on button "Delete" at bounding box center [534, 282] width 61 height 27
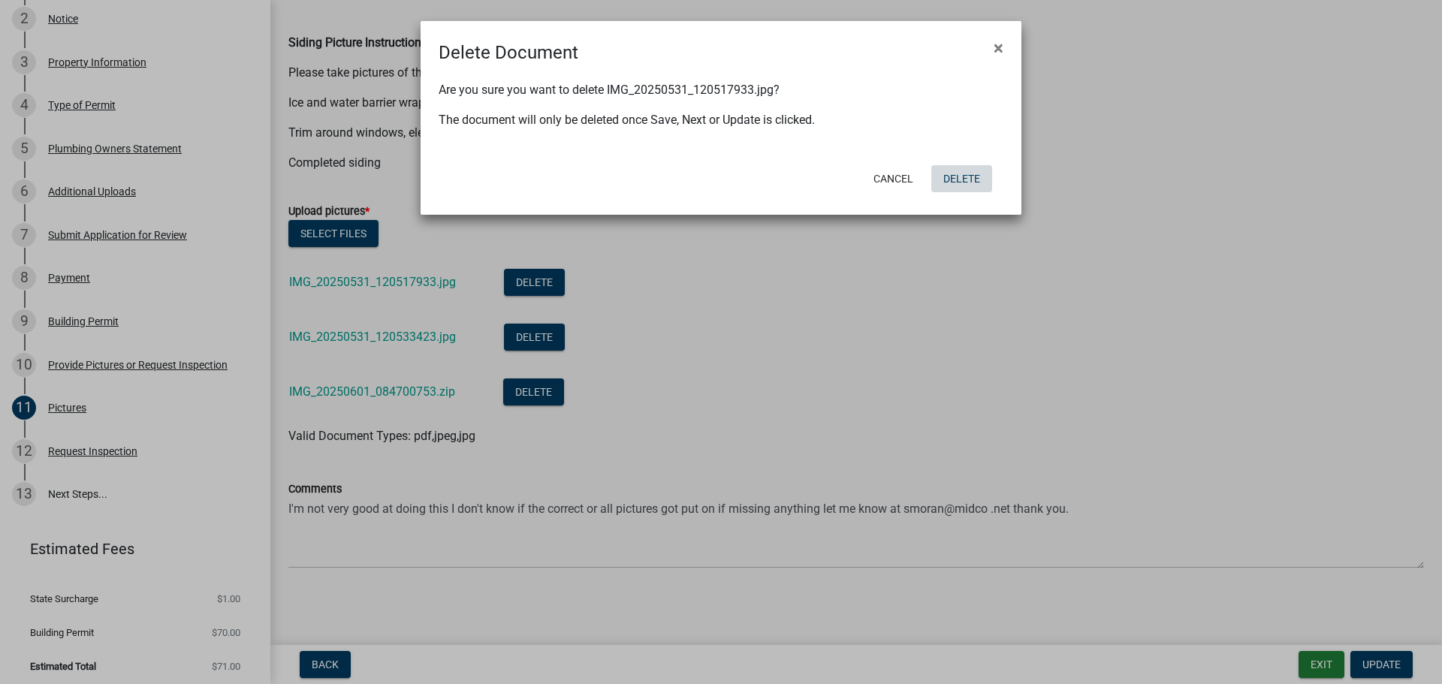
click at [974, 176] on button "Delete" at bounding box center [961, 178] width 61 height 27
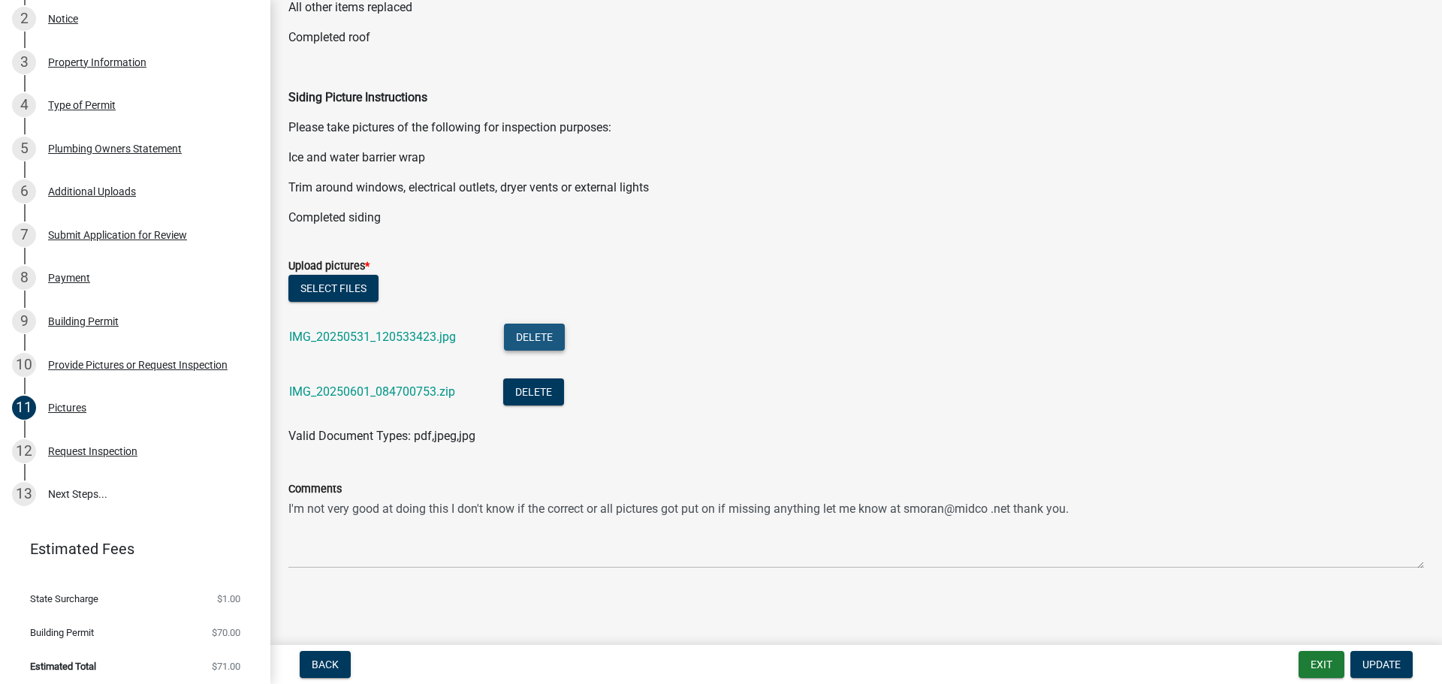
click at [537, 336] on button "Delete" at bounding box center [534, 337] width 61 height 27
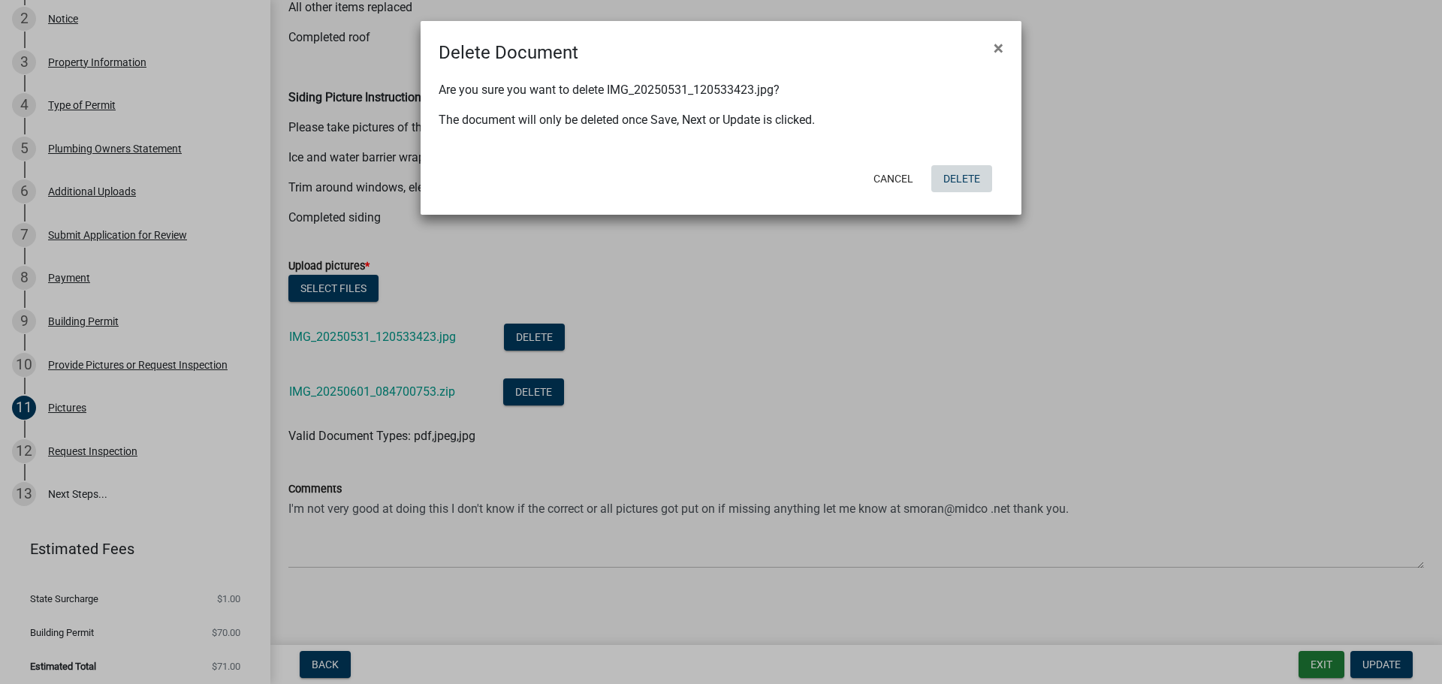
click at [969, 181] on button "Delete" at bounding box center [961, 178] width 61 height 27
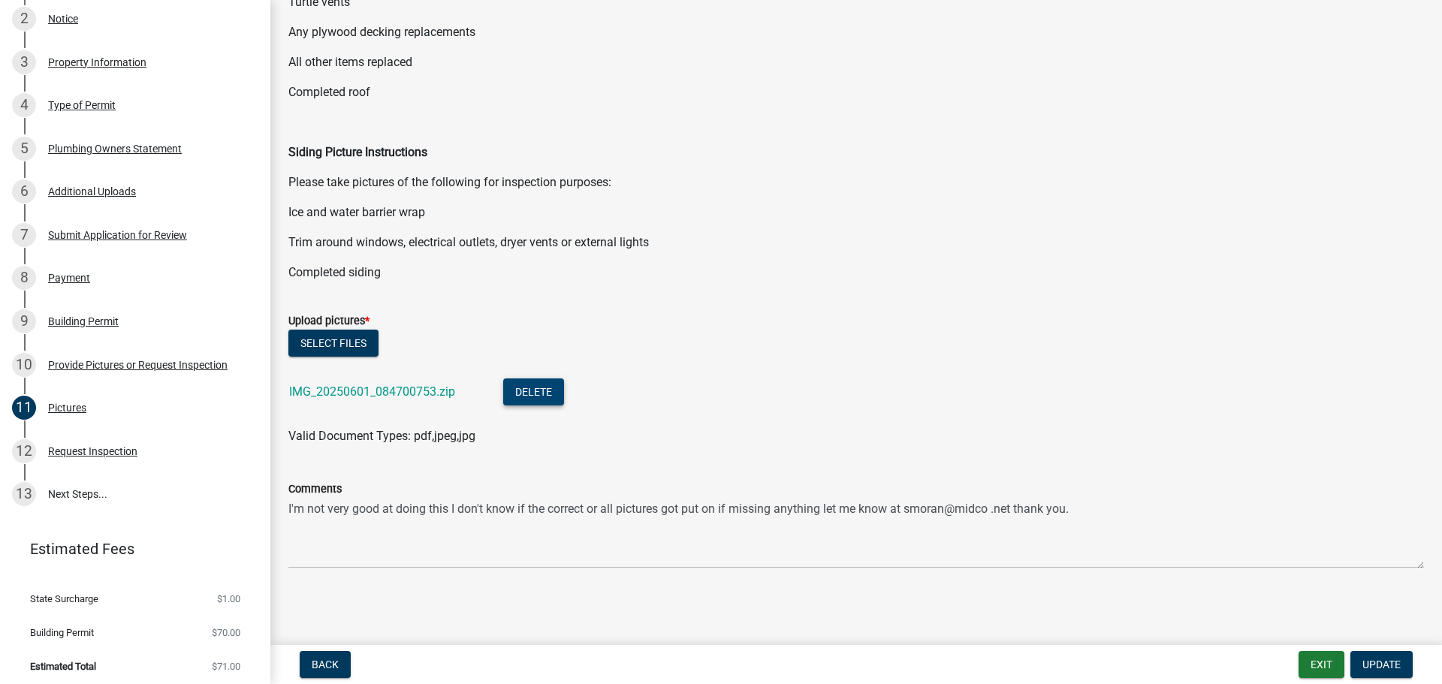
click at [544, 390] on button "Delete" at bounding box center [533, 391] width 61 height 27
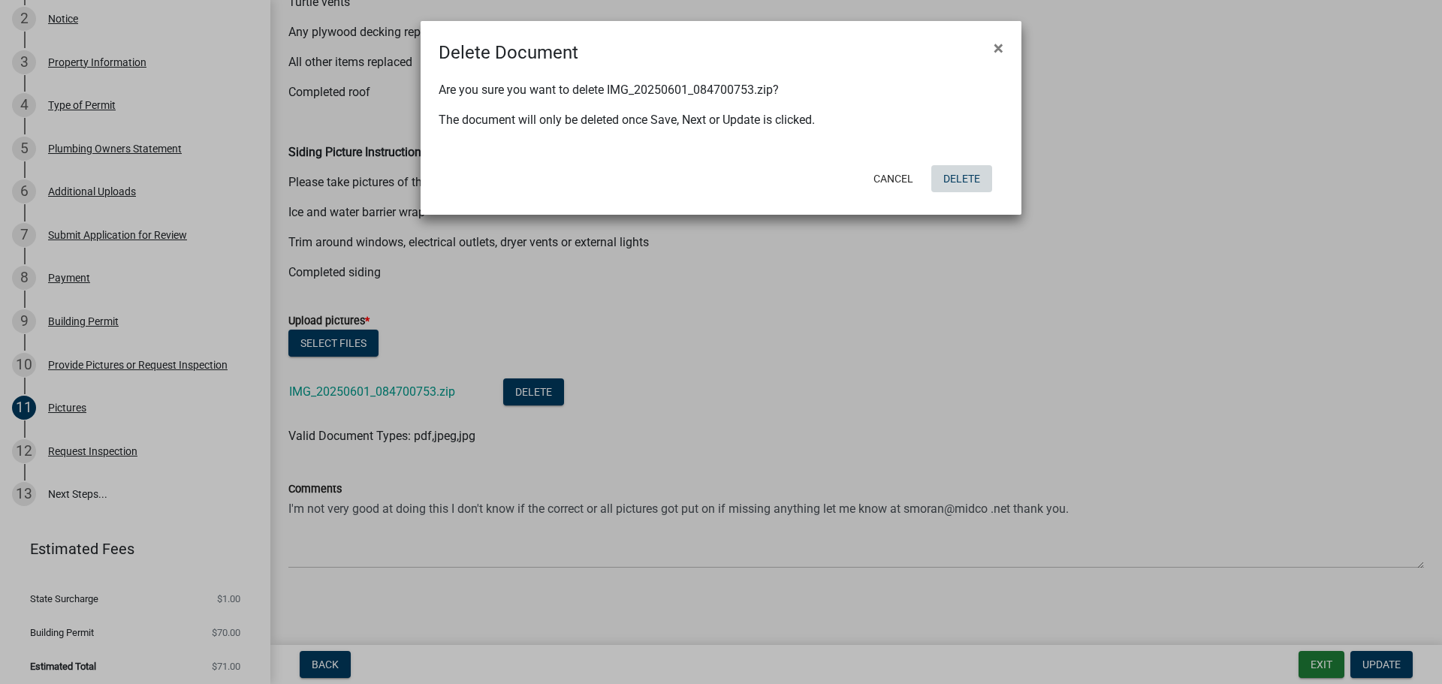
click at [966, 176] on button "Delete" at bounding box center [961, 178] width 61 height 27
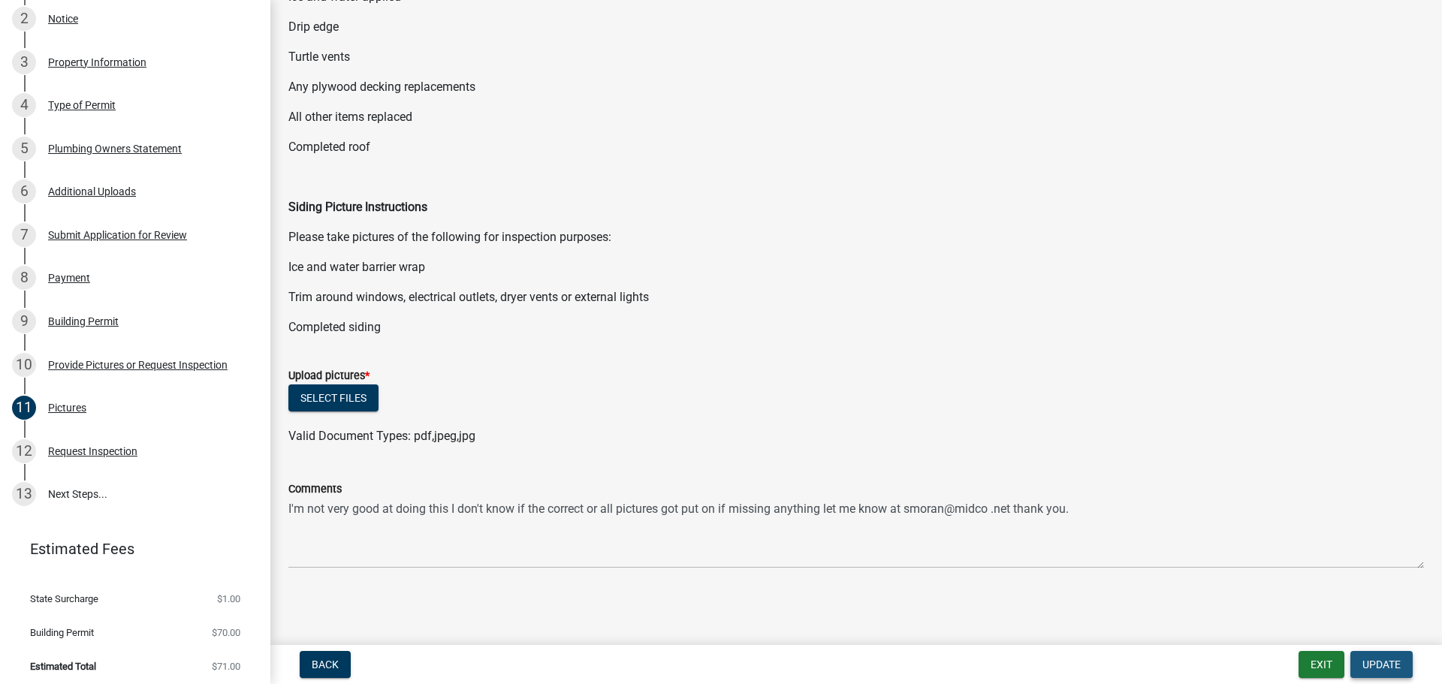
click at [1385, 658] on span "Update" at bounding box center [1381, 664] width 38 height 12
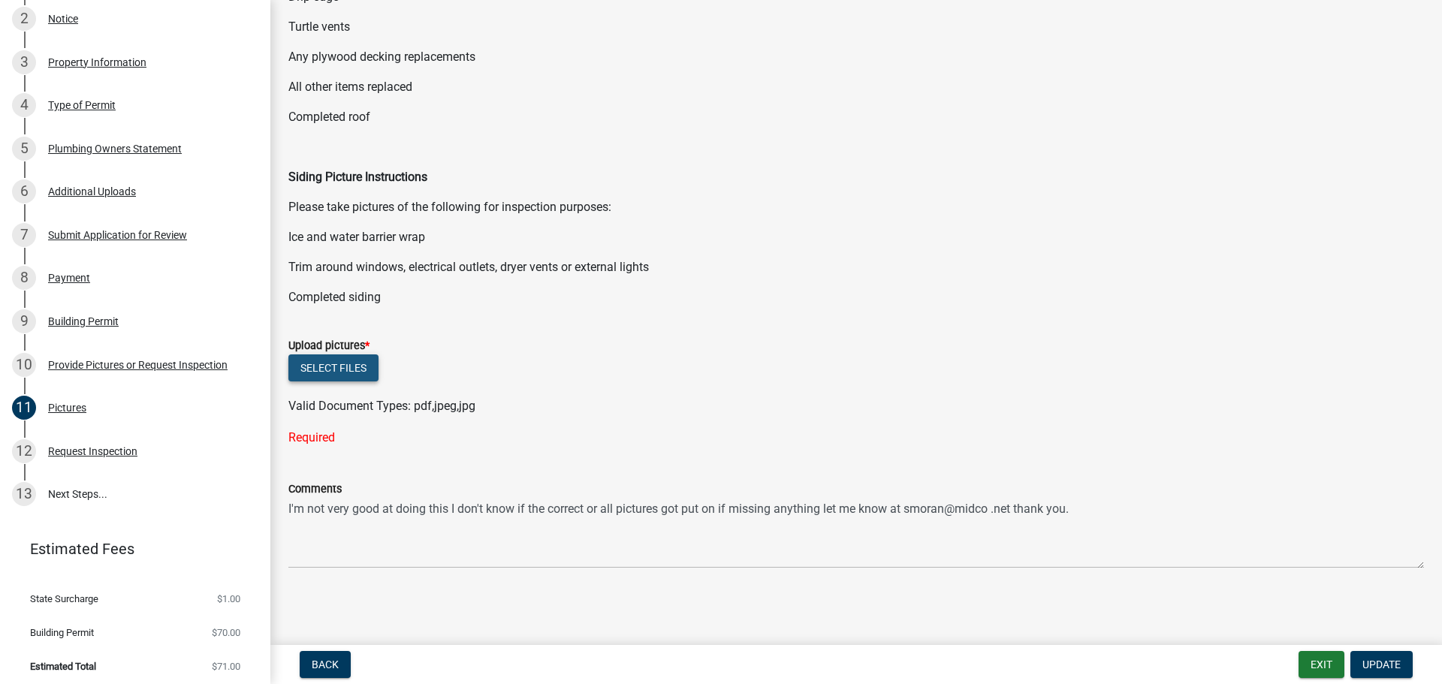
click at [333, 363] on button "Select files" at bounding box center [333, 367] width 90 height 27
click at [1384, 662] on span "Update" at bounding box center [1381, 664] width 38 height 12
click at [1326, 661] on button "Exit" at bounding box center [1321, 664] width 46 height 27
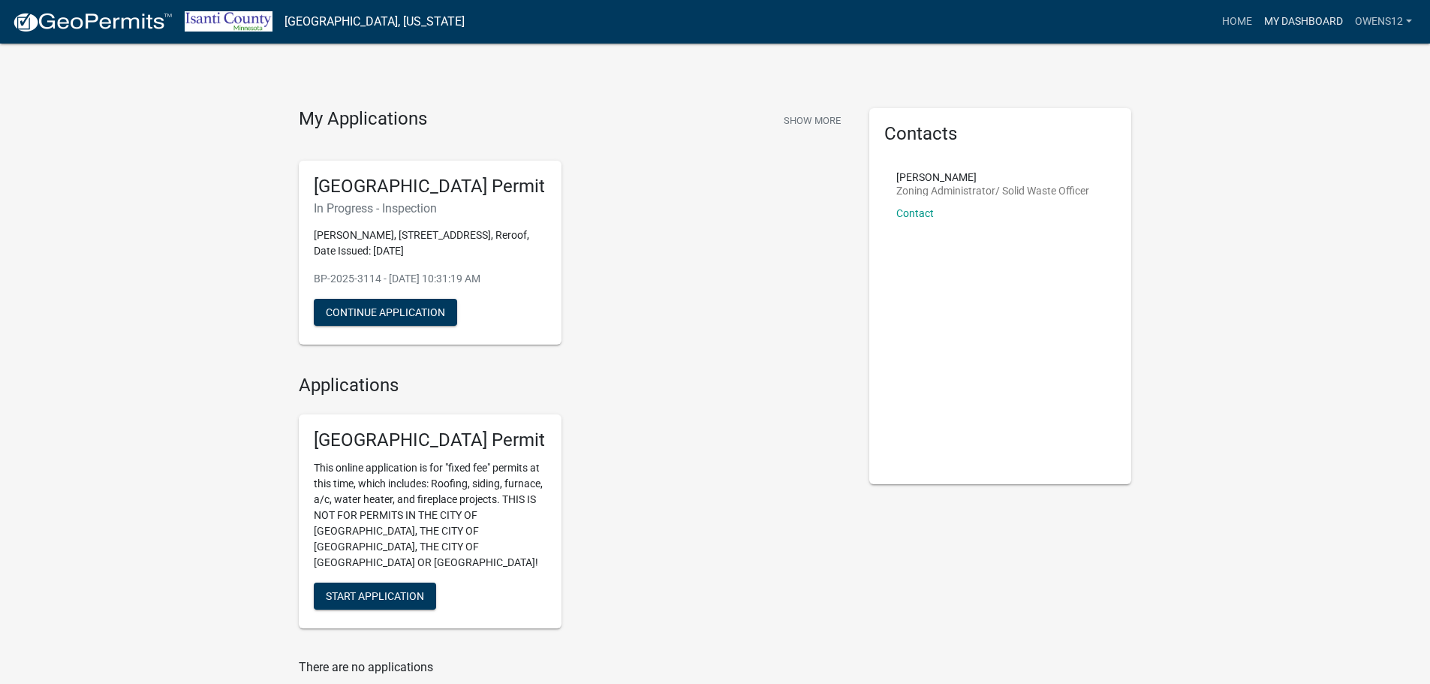
click at [1303, 14] on link "My Dashboard" at bounding box center [1303, 22] width 91 height 29
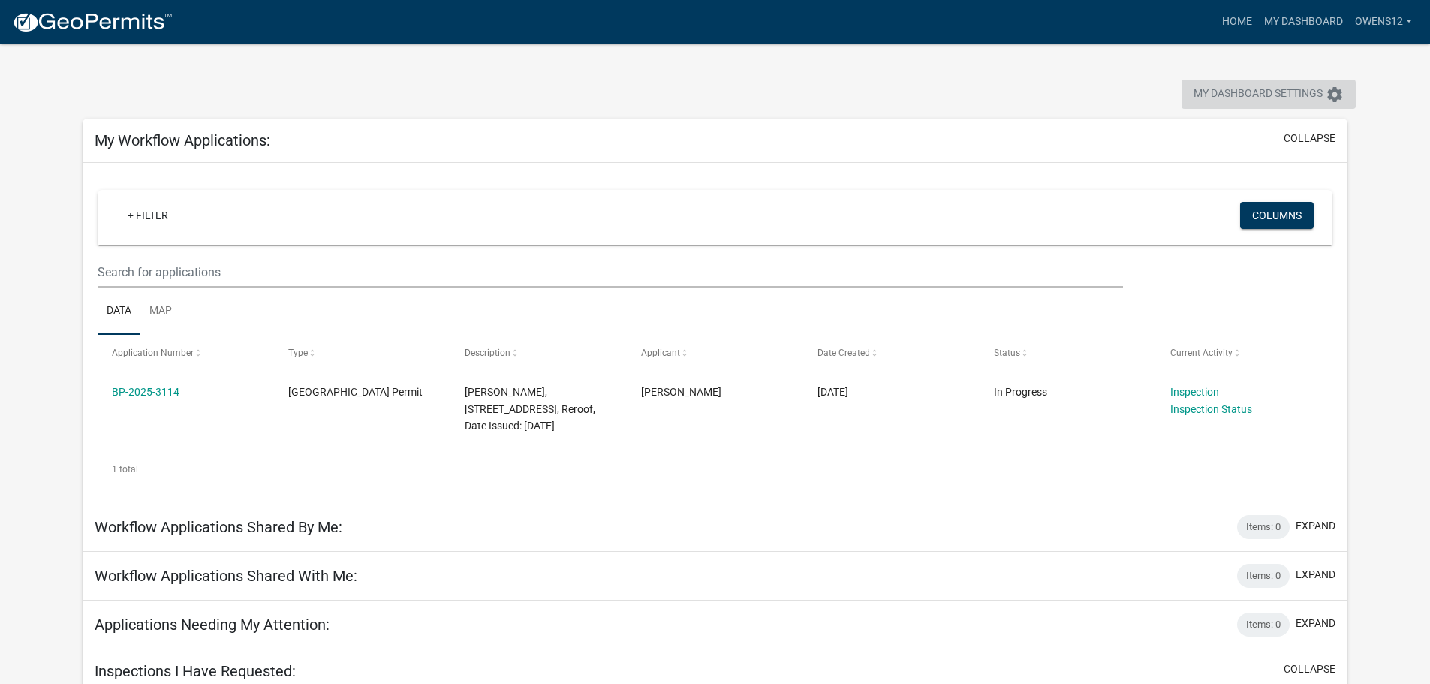
click at [1335, 90] on icon "settings" at bounding box center [1335, 95] width 18 height 18
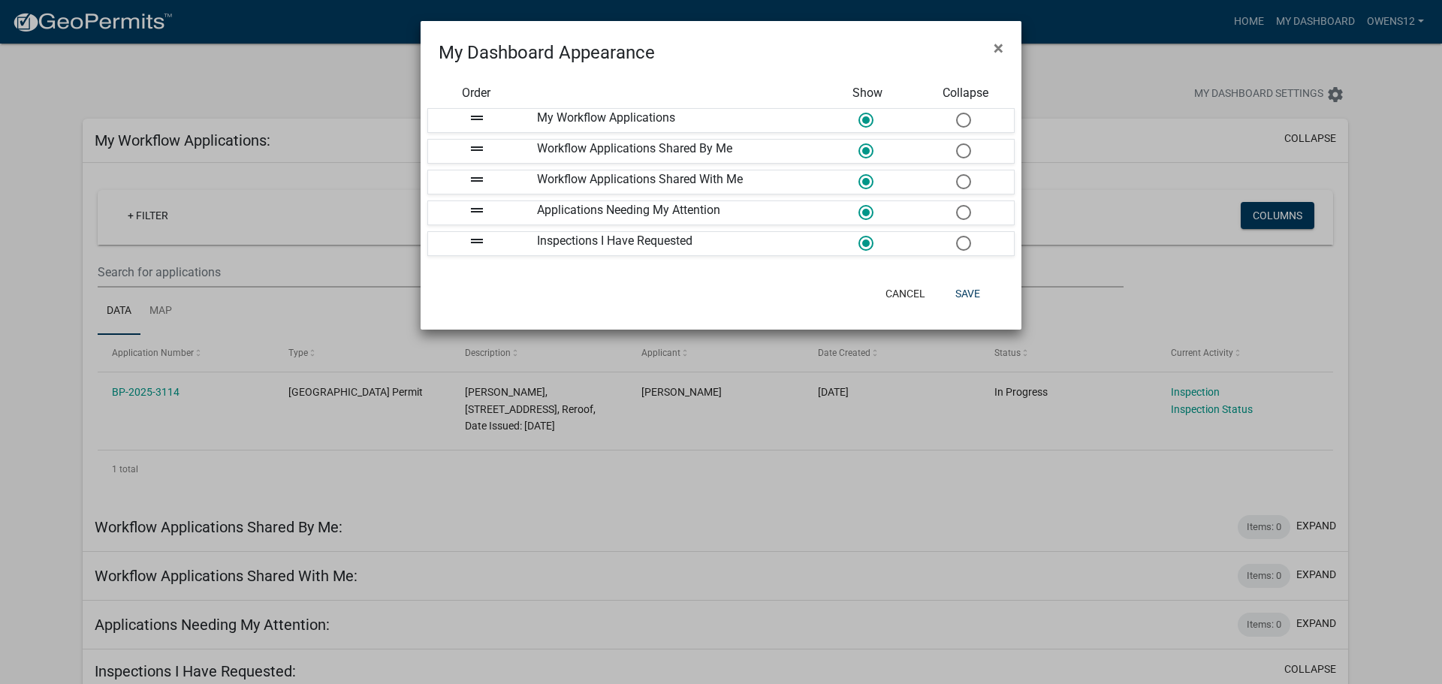
click at [860, 519] on ngb-modal-window "My Dashboard Appearance × Order Show Collapse drag_handle My Workflow Applicati…" at bounding box center [721, 342] width 1442 height 684
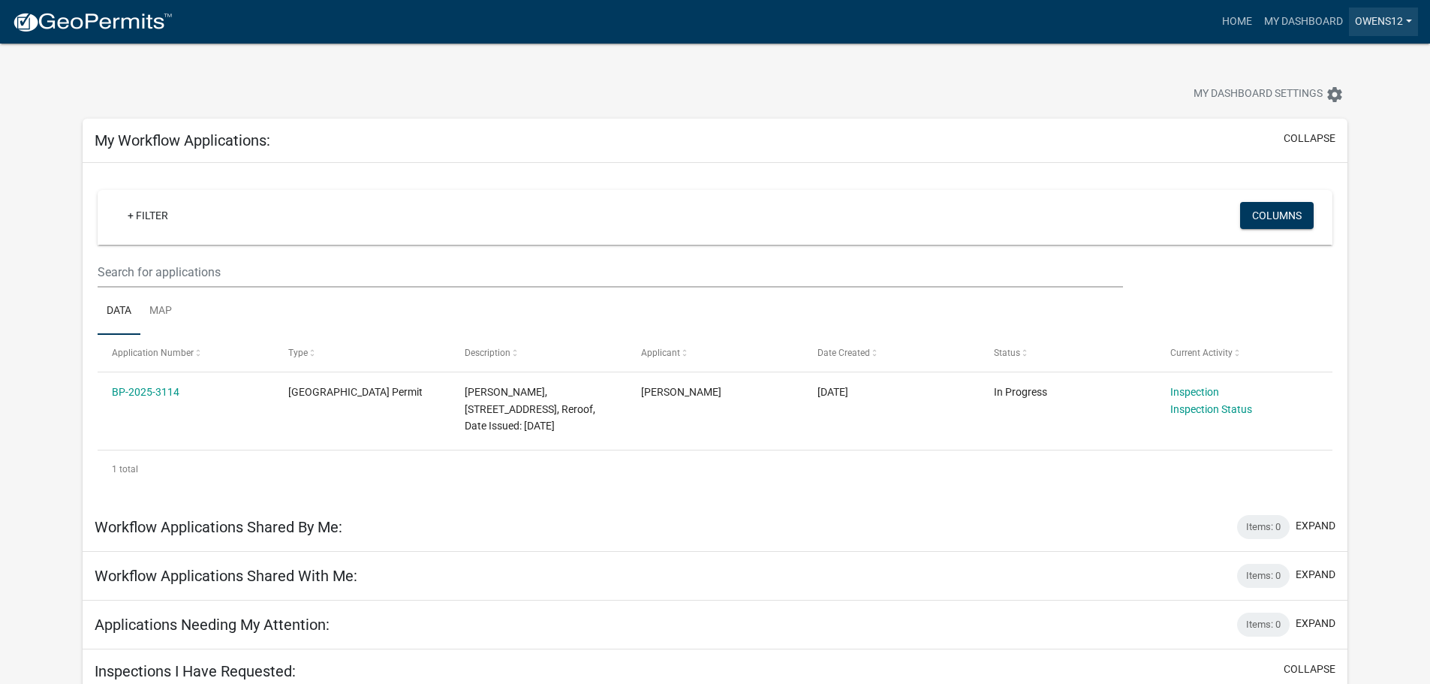
click at [1409, 19] on link "owens12" at bounding box center [1383, 22] width 69 height 29
click at [1348, 111] on link "Logout" at bounding box center [1358, 110] width 120 height 36
